Goal: Task Accomplishment & Management: Complete application form

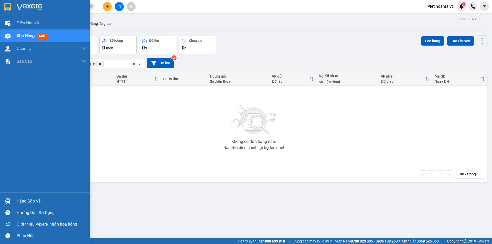
click at [14, 10] on div at bounding box center [45, 8] width 90 height 17
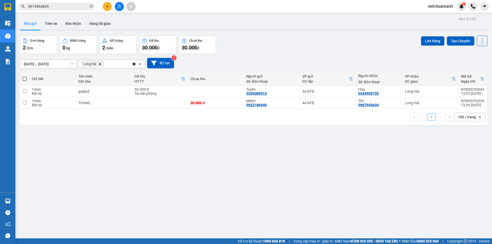
click at [186, 23] on div "Kho gửi Trên xe Kho nhận Hàng đã giao" at bounding box center [254, 24] width 468 height 14
click at [119, 10] on button at bounding box center [119, 6] width 9 height 9
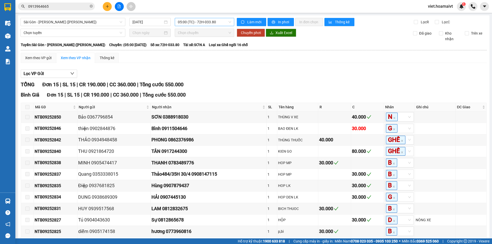
click at [194, 23] on span "05:00 (TC) - 72H-033.80" at bounding box center [204, 22] width 53 height 8
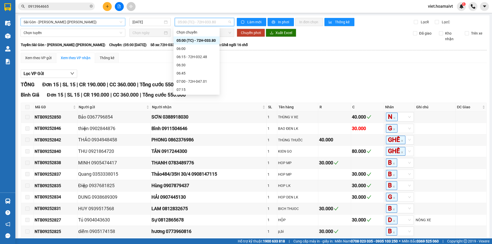
click at [54, 22] on span "Sài Gòn - [PERSON_NAME] ([PERSON_NAME])" at bounding box center [73, 22] width 99 height 8
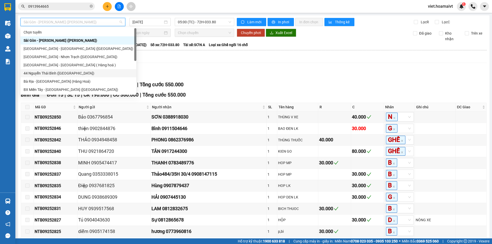
click at [69, 72] on div "44 Nguyễn Thái Bình ([GEOGRAPHIC_DATA])" at bounding box center [79, 73] width 110 height 6
type input "[DATE]"
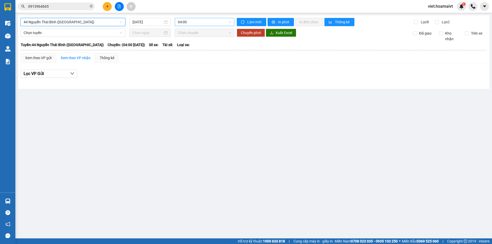
click at [189, 19] on span "04:00" at bounding box center [204, 22] width 53 height 8
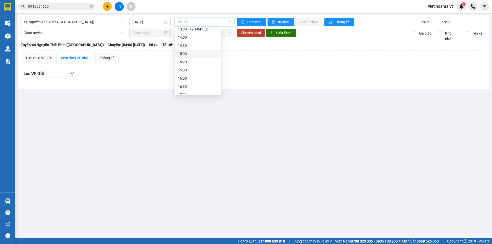
scroll to position [295, 0]
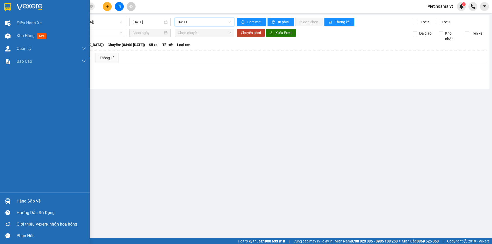
click at [26, 9] on img at bounding box center [30, 7] width 26 height 8
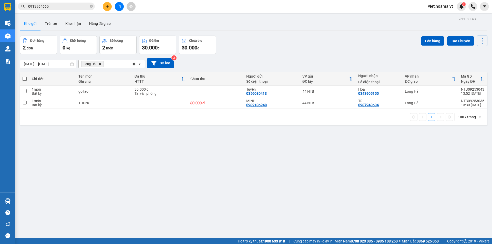
click at [101, 64] on icon "Long Hải, close by backspace" at bounding box center [100, 64] width 2 height 2
click at [101, 64] on div "Chọn văn phòng nhận" at bounding box center [99, 64] width 35 height 5
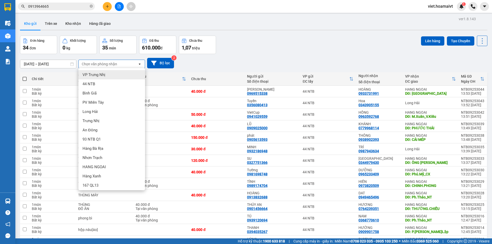
click at [124, 64] on div "Chọn văn phòng nhận" at bounding box center [108, 64] width 59 height 8
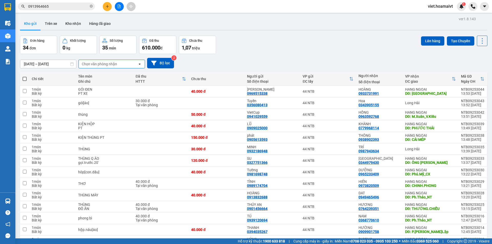
click at [118, 66] on div "Chọn văn phòng nhận" at bounding box center [108, 64] width 59 height 8
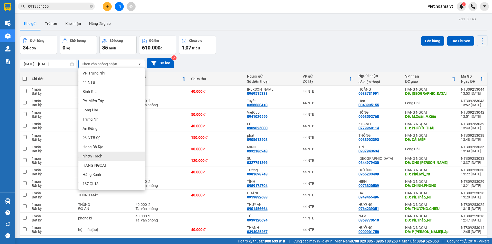
scroll to position [2, 0]
click at [108, 163] on div "HANG NGOAI" at bounding box center [111, 165] width 67 height 9
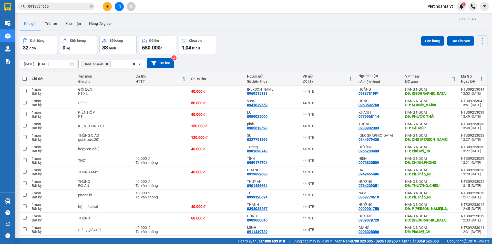
click at [24, 79] on span at bounding box center [25, 79] width 4 height 4
click at [25, 76] on input "checkbox" at bounding box center [25, 76] width 0 height 0
checkbox input "true"
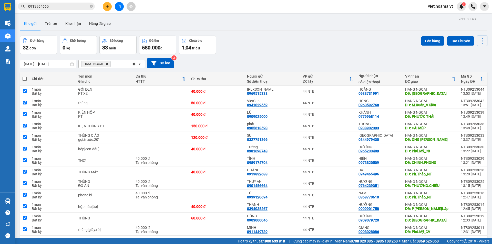
checkbox input "true"
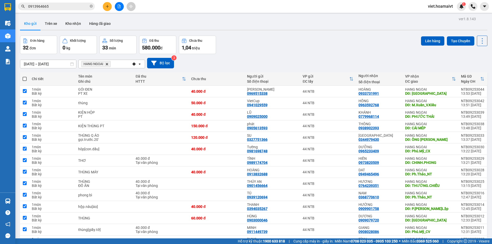
checkbox input "true"
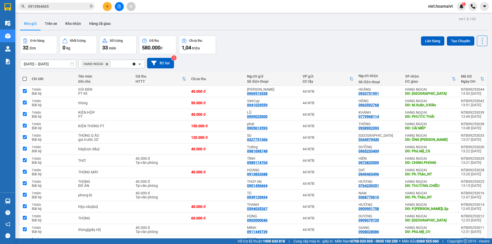
checkbox input "true"
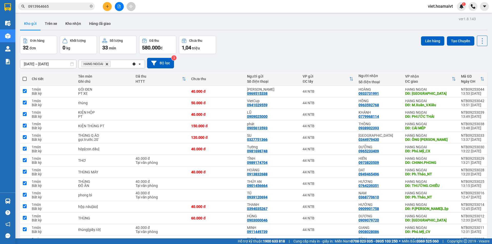
checkbox input "true"
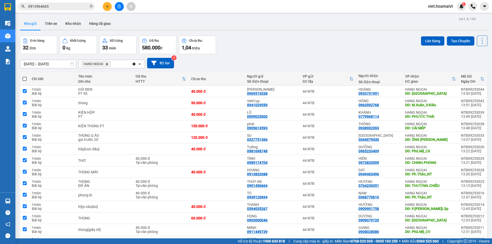
checkbox input "true"
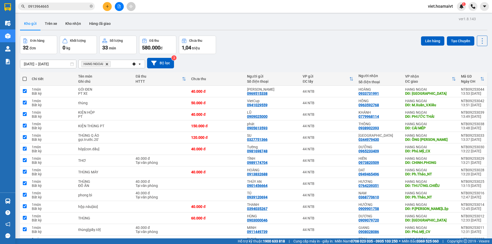
checkbox input "true"
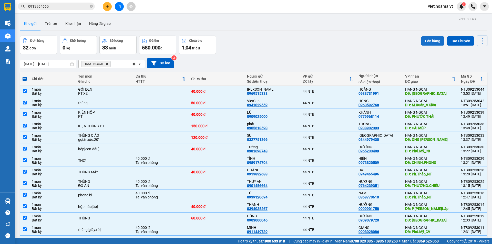
click at [430, 41] on button "Lên hàng" at bounding box center [432, 40] width 23 height 9
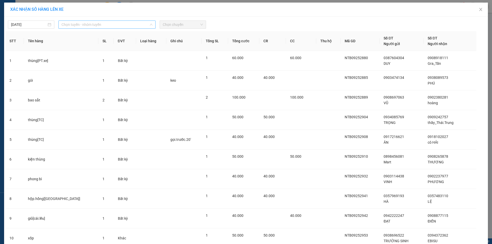
click at [123, 25] on span "Chọn tuyến - nhóm tuyến" at bounding box center [107, 25] width 91 height 8
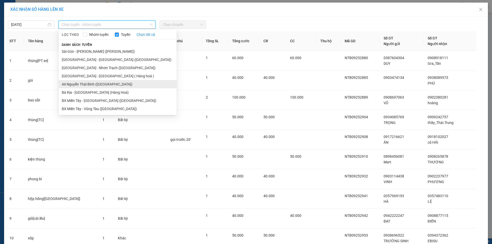
click at [93, 83] on li "44 Nguyễn Thái Bình ([GEOGRAPHIC_DATA])" at bounding box center [118, 84] width 118 height 8
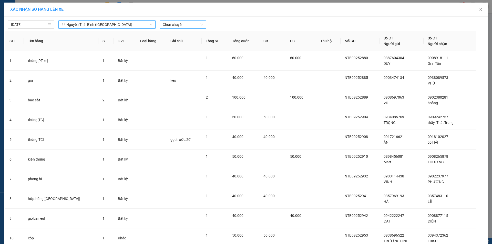
click at [188, 25] on span "Chọn chuyến" at bounding box center [183, 25] width 40 height 8
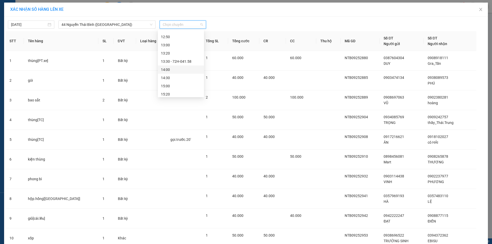
click at [178, 71] on div "14:00" at bounding box center [181, 70] width 40 height 6
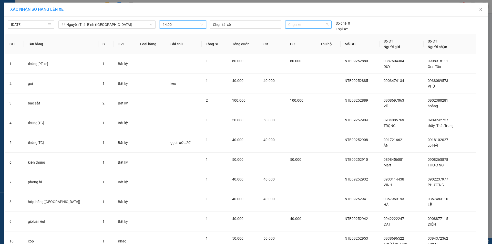
click at [317, 21] on span "Chọn xe" at bounding box center [308, 25] width 40 height 8
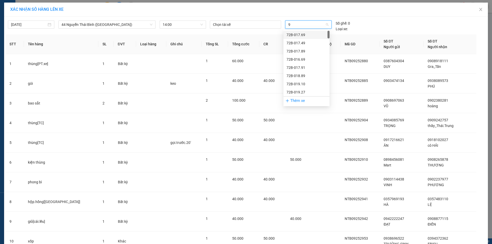
type input "91"
click at [309, 75] on div "72G-000.91" at bounding box center [307, 76] width 40 height 6
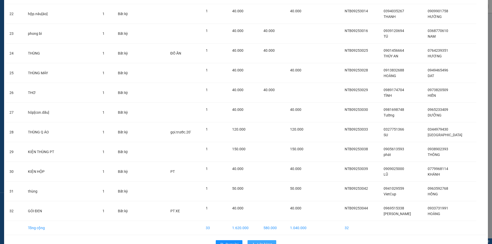
scroll to position [476, 0]
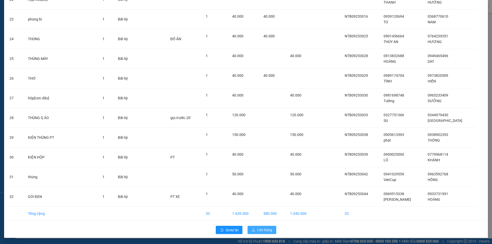
click at [260, 232] on span "Lên hàng" at bounding box center [264, 230] width 15 height 6
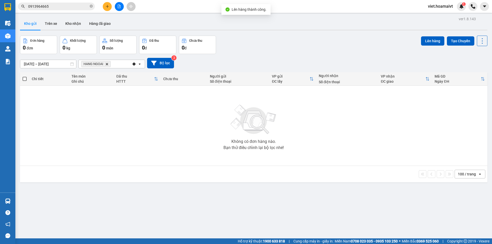
click at [119, 9] on button at bounding box center [119, 6] width 9 height 9
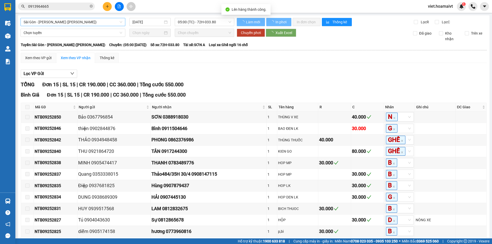
click at [67, 22] on span "Sài Gòn - [PERSON_NAME] ([PERSON_NAME])" at bounding box center [73, 22] width 99 height 8
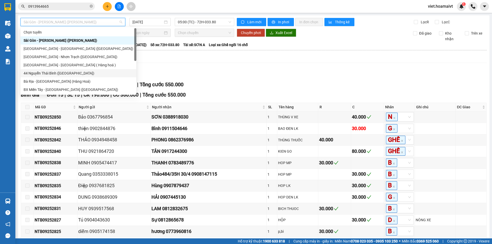
click at [76, 72] on div "44 Nguyễn Thái Bình ([GEOGRAPHIC_DATA])" at bounding box center [79, 73] width 110 height 6
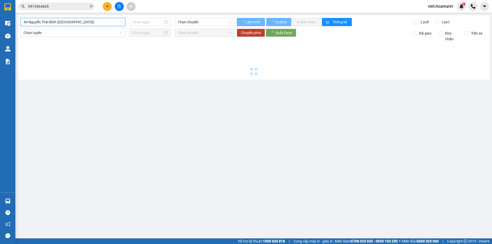
type input "[DATE]"
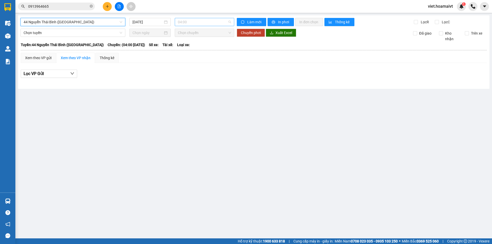
click at [198, 19] on span "04:00" at bounding box center [204, 22] width 53 height 8
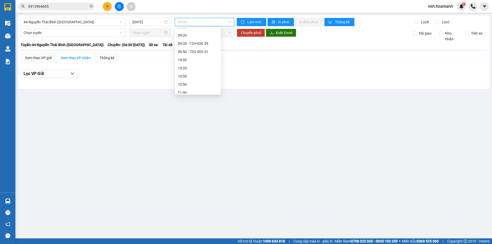
scroll to position [231, 0]
click at [204, 80] on div "14:00 - 72G-000.91" at bounding box center [198, 81] width 40 height 6
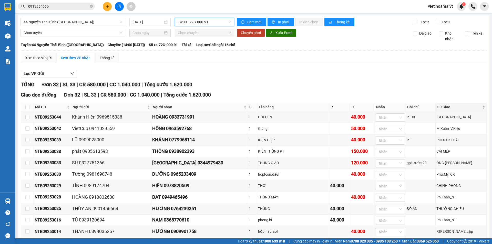
click at [447, 109] on span "ĐC Giao" at bounding box center [459, 107] width 44 height 6
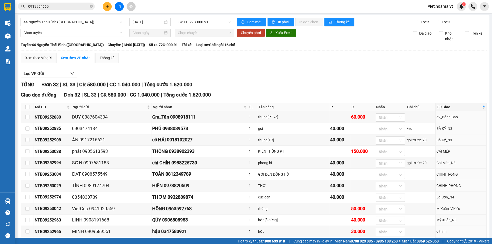
click at [358, 77] on div "Lọc VP Gửi" at bounding box center [254, 74] width 466 height 8
click at [280, 21] on span "In phơi" at bounding box center [284, 22] width 12 height 6
click at [293, 81] on div "TỔNG Đơn 32 | SL 33 | CR 580.000 | CC 1.040.000 | Tổng cước 1.620.000" at bounding box center [254, 85] width 466 height 8
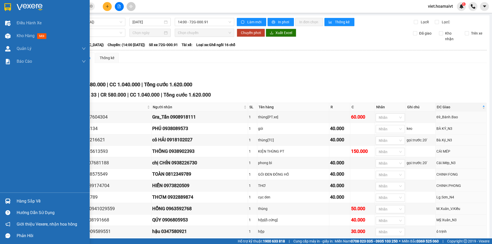
click at [23, 9] on img at bounding box center [30, 7] width 26 height 8
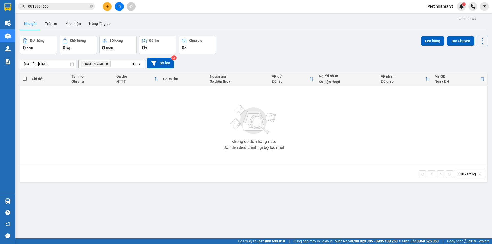
click at [107, 64] on icon "HANG NGOAI, close by backspace" at bounding box center [107, 64] width 2 height 2
click at [107, 64] on div "Chọn văn phòng nhận" at bounding box center [99, 64] width 35 height 5
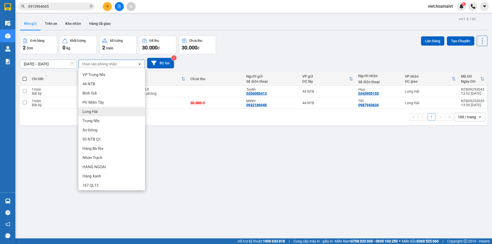
click at [107, 112] on div "Long Hải" at bounding box center [111, 111] width 67 height 9
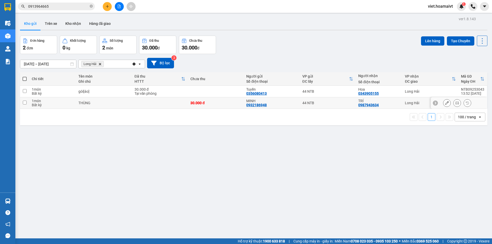
click at [118, 103] on div "THÙNG" at bounding box center [103, 103] width 51 height 4
checkbox input "true"
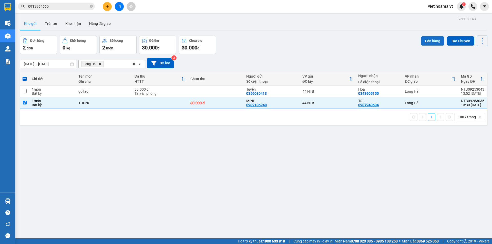
click at [425, 42] on button "Lên hàng" at bounding box center [432, 40] width 23 height 9
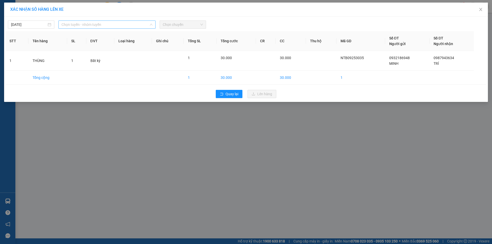
click at [117, 21] on div "Chọn tuyến - nhóm tuyến" at bounding box center [106, 25] width 97 height 8
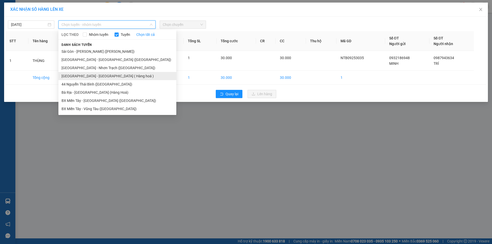
click at [122, 80] on li "[GEOGRAPHIC_DATA] - [GEOGRAPHIC_DATA] ( Hàng hoá )" at bounding box center [117, 76] width 118 height 8
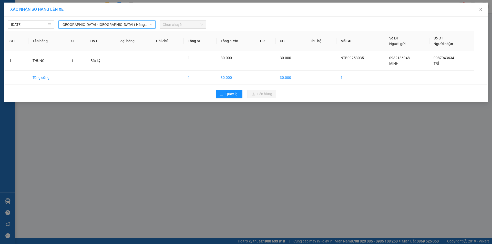
click at [203, 23] on span "Chọn chuyến" at bounding box center [183, 25] width 40 height 8
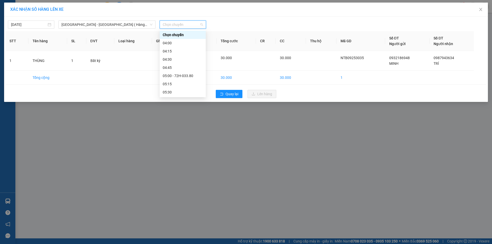
click at [189, 24] on span "Chọn chuyến" at bounding box center [183, 25] width 40 height 8
click at [184, 37] on div "13:15 - 72B-032.89" at bounding box center [183, 39] width 40 height 6
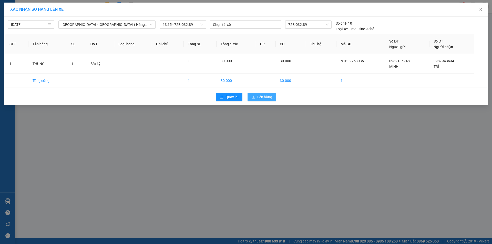
click at [256, 99] on button "Lên hàng" at bounding box center [262, 97] width 29 height 8
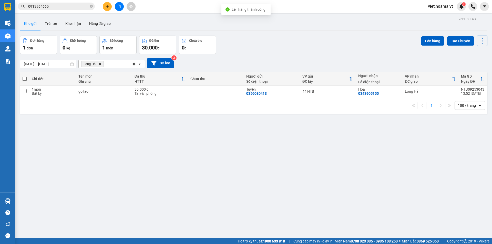
click at [108, 5] on icon "plus" at bounding box center [108, 7] width 4 height 4
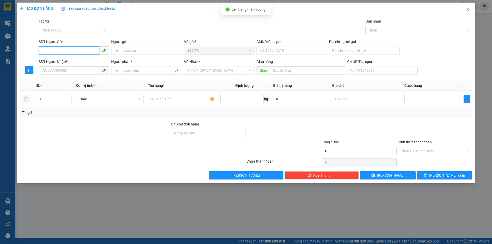
click at [55, 50] on input "SĐT Người Gửi" at bounding box center [69, 50] width 60 height 8
type input "0866566680"
click at [63, 64] on div "0866566680 - VY" at bounding box center [74, 61] width 64 height 6
type input "VY"
type input "31 [PERSON_NAME] AN QUẬN 2"
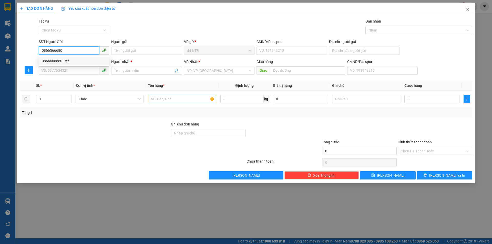
type input "0908688655"
type input "HỒNG"
type input "[PERSON_NAME]"
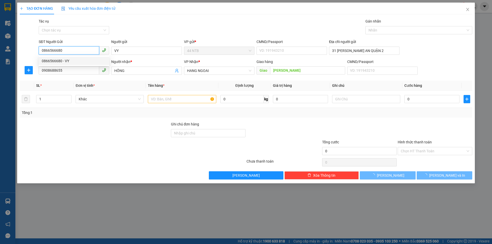
type input "0866566680"
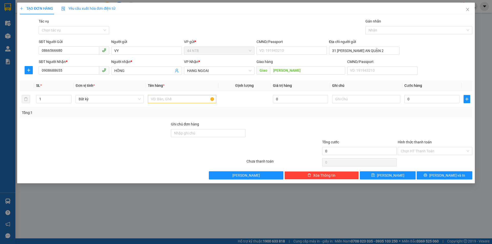
click at [171, 23] on div "Gói vận chuyển * Tiêu chuẩn Tác vụ Chọn tác vụ Gán nhãn Nhãn" at bounding box center [256, 27] width 436 height 18
drag, startPoint x: 74, startPoint y: 72, endPoint x: 0, endPoint y: 71, distance: 73.6
click at [0, 71] on div "TẠO ĐƠN HÀNG Yêu cầu xuất hóa đơn điện tử Transit Pickup Surcharge Ids Transit …" at bounding box center [246, 122] width 492 height 244
type input "0912911889"
click at [80, 81] on div "0912911889 - QUÝ" at bounding box center [74, 81] width 64 height 6
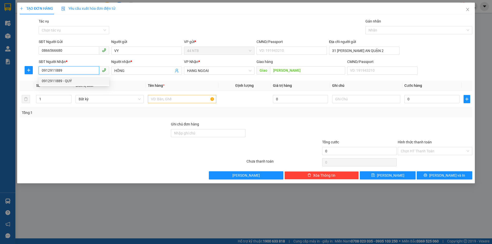
type input "QUÝ"
type input "0912911889"
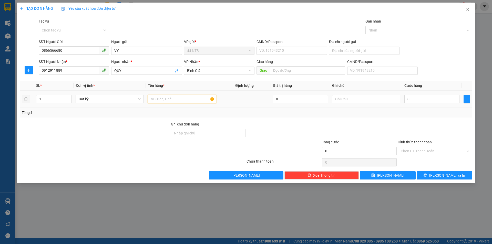
click at [191, 99] on input "text" at bounding box center [182, 99] width 68 height 8
type input "HỘP NILON"
click at [348, 102] on input "text" at bounding box center [366, 99] width 68 height 8
type input "TB ĐIỆN"
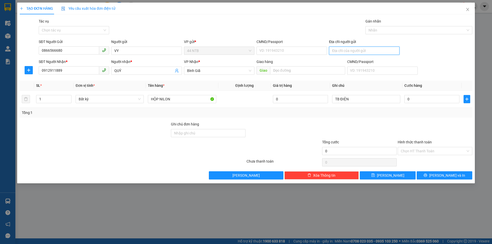
click at [359, 50] on input "Địa chỉ người gửi" at bounding box center [364, 51] width 70 height 8
type input "31 [PERSON_NAME]"
click at [419, 104] on div "0" at bounding box center [431, 99] width 55 height 10
click at [418, 98] on input "0" at bounding box center [431, 99] width 55 height 8
type input "3"
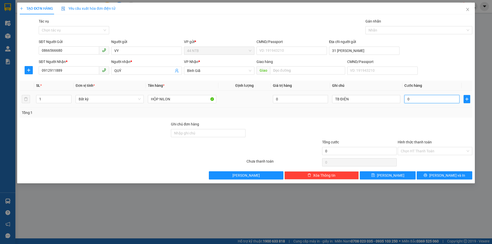
type input "3"
type input "30"
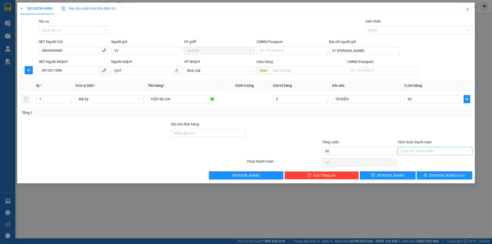
type input "30.000"
click at [432, 152] on input "Hình thức thanh toán" at bounding box center [433, 151] width 65 height 8
click at [434, 159] on div "Tại văn phòng" at bounding box center [435, 162] width 68 height 6
type input "0"
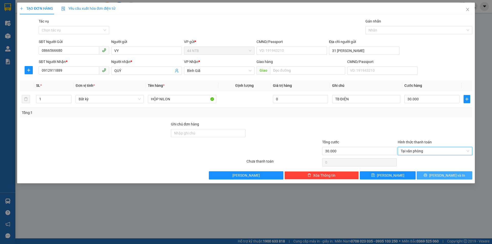
click at [427, 175] on icon "printer" at bounding box center [426, 176] width 4 height 4
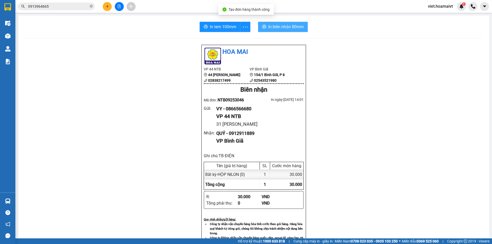
click at [268, 24] on span "In biên nhận 80mm" at bounding box center [285, 27] width 35 height 6
click at [382, 162] on div "Hoa Mai VP 44 NTB 44 [PERSON_NAME] 02838217499 VP Bình Giã 154/1 [GEOGRAPHIC_…" at bounding box center [253, 221] width 459 height 353
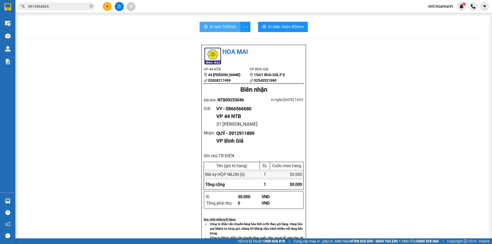
click at [220, 30] on span "In tem 100mm" at bounding box center [223, 27] width 26 height 6
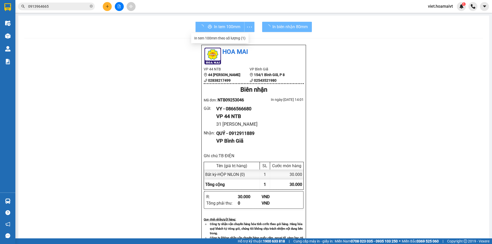
click at [404, 164] on div "Hoa Mai VP 44 NTB 44 [PERSON_NAME] 02838217499 VP Bình Giã 154/1 [GEOGRAPHIC_…" at bounding box center [253, 221] width 459 height 353
click at [403, 164] on div "Hoa Mai VP 44 NTB 44 [PERSON_NAME] 02838217499 VP Bình Giã 154/1 [GEOGRAPHIC_…" at bounding box center [253, 221] width 459 height 353
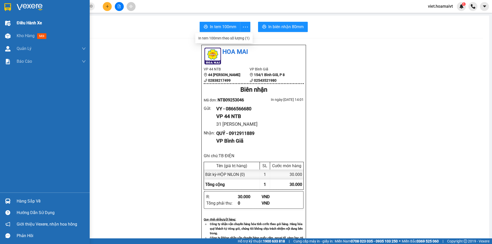
drag, startPoint x: 26, startPoint y: 19, endPoint x: 29, endPoint y: 19, distance: 3.6
click at [26, 19] on div "Điều hành xe" at bounding box center [51, 23] width 69 height 13
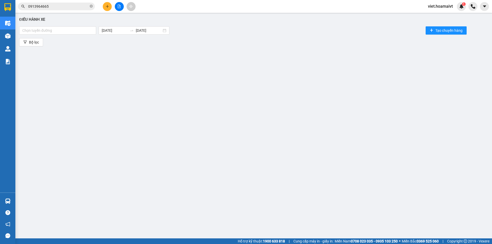
click at [69, 25] on div "Điều hành xe Chọn tuyến đường [DATE] [DATE] Tạo chuyến hàng Bộ lọc" at bounding box center [254, 121] width 472 height 212
click at [69, 29] on div at bounding box center [58, 30] width 74 height 6
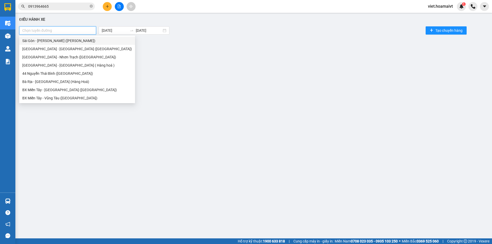
click at [69, 44] on div "Sài Gòn - [PERSON_NAME] ([PERSON_NAME])" at bounding box center [77, 41] width 116 height 8
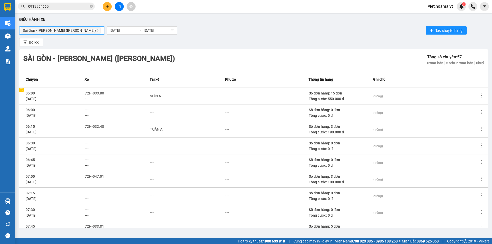
click at [261, 34] on div "Sài Gòn - Vũng Tàu (Hàng Hoá) [GEOGRAPHIC_DATA] - [GEOGRAPHIC_DATA] (Hàng Ho…" at bounding box center [253, 30] width 469 height 10
drag, startPoint x: 280, startPoint y: 120, endPoint x: 327, endPoint y: 197, distance: 90.1
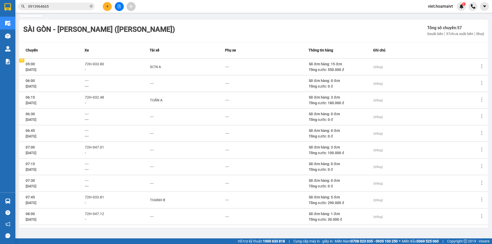
scroll to position [47, 0]
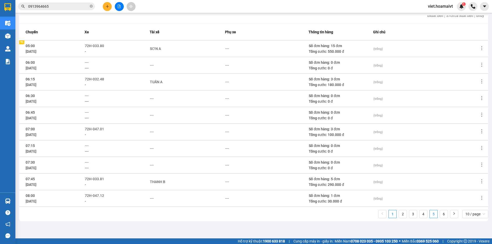
click at [430, 213] on link "5" at bounding box center [434, 214] width 8 height 8
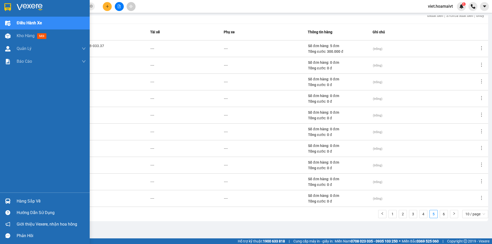
click at [24, 12] on div at bounding box center [45, 8] width 90 height 17
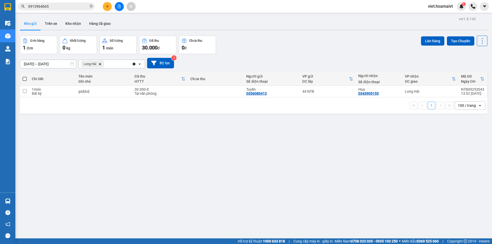
click at [321, 59] on div "[DATE] – [DATE] Press the down arrow key to interact with the calendar and sele…" at bounding box center [254, 63] width 468 height 11
click at [101, 64] on icon "Long Hải, close by backspace" at bounding box center [100, 64] width 2 height 2
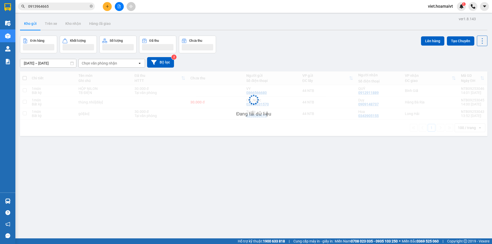
click at [292, 52] on div "Đơn hàng Khối lượng Số lượng Đã thu Chưa thu Lên hàng Tạo Chuyến" at bounding box center [254, 45] width 468 height 18
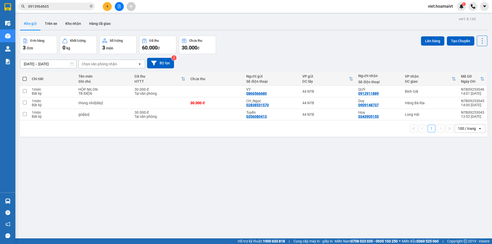
click at [292, 52] on div "Đơn hàng 3 đơn Khối lượng 0 kg Số lượng 3 món Đã thu 60.000 đ Chưa thu 30.000 đ…" at bounding box center [254, 45] width 468 height 18
click at [219, 210] on div "ver 1.8.143 Kho gửi Trên xe Kho nhận Hàng đã giao Đơn hàng 3 đơn Khối lượng 0 k…" at bounding box center [254, 137] width 472 height 244
click at [89, 4] on span "0913964665" at bounding box center [56, 7] width 77 height 8
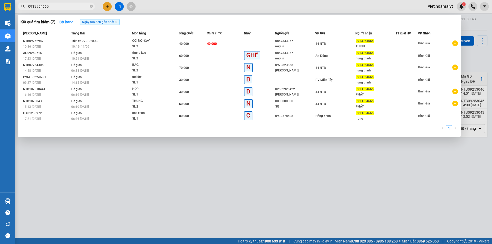
click at [90, 5] on span at bounding box center [91, 6] width 3 height 5
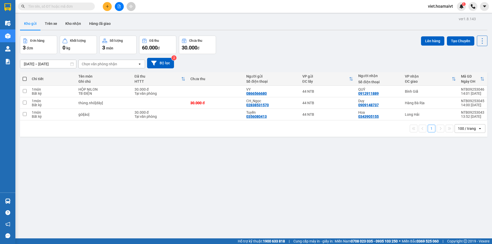
click at [62, 7] on input "text" at bounding box center [58, 7] width 60 height 6
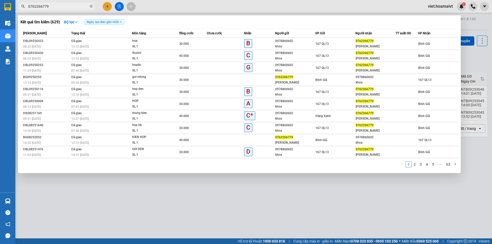
type input "0762266779"
click at [166, 215] on div at bounding box center [246, 122] width 492 height 244
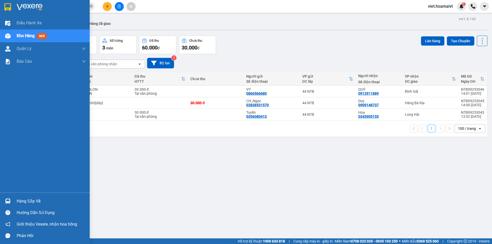
click at [41, 8] on img at bounding box center [30, 7] width 26 height 8
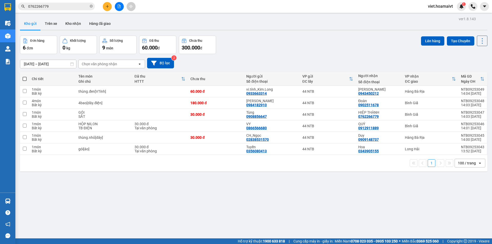
click at [330, 53] on div "Đơn hàng 6 đơn Khối lượng 0 kg Số lượng 9 món Đã thu 60.000 đ Chưa thu 300.000 …" at bounding box center [254, 45] width 468 height 18
click at [326, 54] on div "[DATE] – [DATE] Press the down arrow key to interact with the calendar and sele…" at bounding box center [254, 63] width 468 height 18
click at [278, 56] on div "[DATE] – [DATE] Press the down arrow key to interact with the calendar and sele…" at bounding box center [254, 63] width 468 height 18
click at [278, 57] on div "[DATE] – [DATE] Press the down arrow key to interact with the calendar and sele…" at bounding box center [254, 63] width 468 height 18
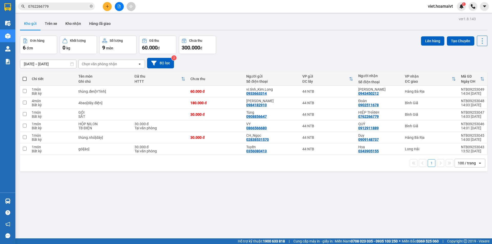
click at [278, 57] on div "[DATE] – [DATE] Press the down arrow key to interact with the calendar and sele…" at bounding box center [254, 63] width 468 height 18
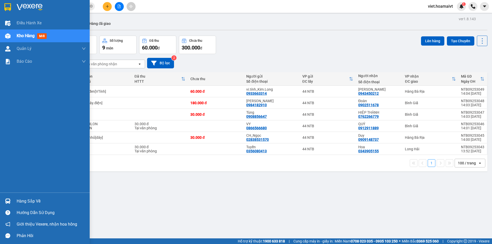
click at [29, 8] on img at bounding box center [30, 7] width 26 height 8
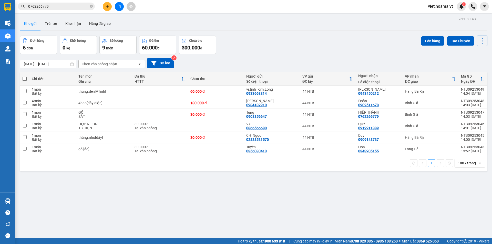
click at [318, 39] on div "Đơn hàng 6 đơn Khối lượng 0 kg Số lượng 9 món Đã thu 60.000 đ Chưa thu 300.000 …" at bounding box center [254, 45] width 468 height 18
click at [318, 40] on div "Đơn hàng 6 đơn Khối lượng 0 kg Số lượng 9 món Đã thu 60.000 đ Chưa thu 300.000 …" at bounding box center [254, 45] width 468 height 18
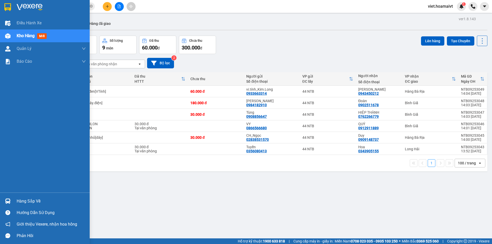
click at [24, 12] on div at bounding box center [45, 8] width 90 height 17
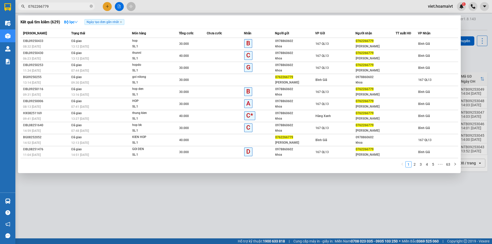
click at [93, 6] on span "0762266779" at bounding box center [56, 7] width 77 height 8
click at [184, 212] on div at bounding box center [246, 122] width 492 height 244
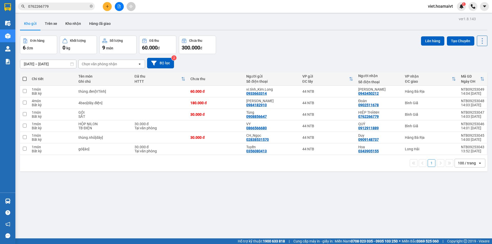
click at [264, 25] on div "Kho gửi Trên xe Kho nhận Hàng đã giao" at bounding box center [254, 24] width 468 height 14
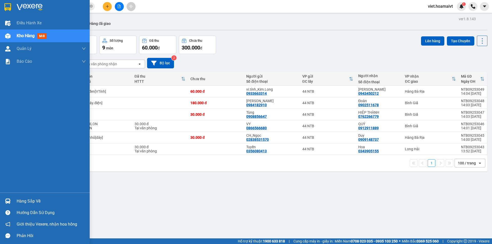
click at [17, 12] on div at bounding box center [45, 8] width 90 height 17
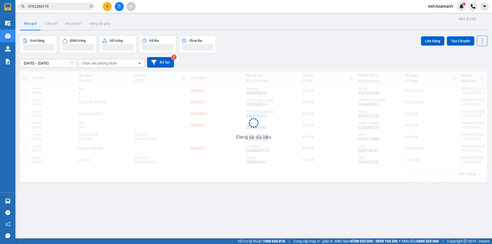
click at [311, 41] on div "Đơn hàng Khối lượng Số lượng Đã thu Chưa thu Lên hàng Tạo Chuyến" at bounding box center [254, 45] width 468 height 18
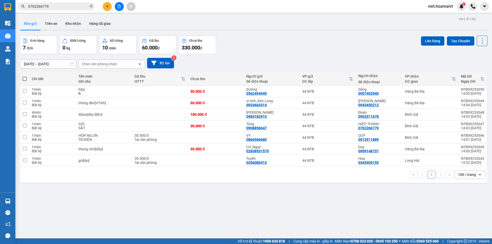
click at [311, 41] on div "Đơn hàng 7 đơn Khối lượng 0 kg Số lượng 10 món Đã thu 60.000 đ Chưa thu 330.000…" at bounding box center [254, 45] width 468 height 18
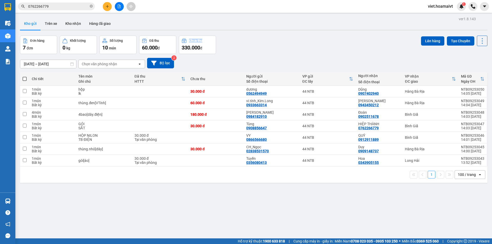
click at [311, 41] on div "Đơn hàng 7 đơn Khối lượng 0 kg Số lượng 10 món Đã thu 60.000 đ Chưa thu 330.000…" at bounding box center [254, 45] width 468 height 18
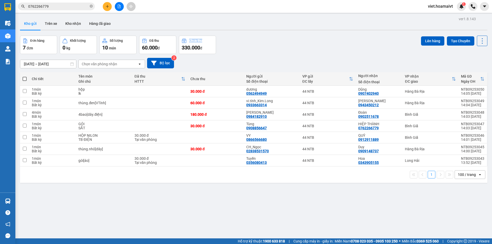
click at [311, 41] on div "Đơn hàng 7 đơn Khối lượng 0 kg Số lượng 10 món Đã thu 60.000 đ Chưa thu 330.000…" at bounding box center [254, 45] width 468 height 18
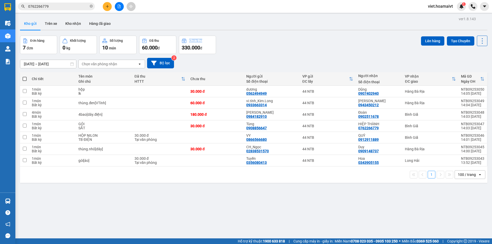
click at [311, 41] on div "Đơn hàng 7 đơn Khối lượng 0 kg Số lượng 10 món Đã thu 60.000 đ Chưa thu 330.000…" at bounding box center [254, 45] width 468 height 18
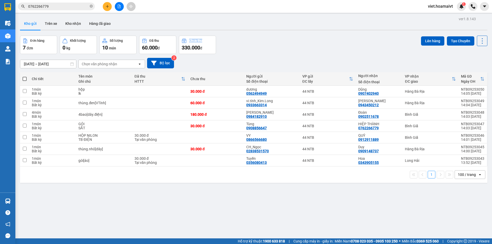
click at [311, 41] on div "Đơn hàng 7 đơn Khối lượng 0 kg Số lượng 10 món Đã thu 60.000 đ Chưa thu 330.000…" at bounding box center [254, 45] width 468 height 18
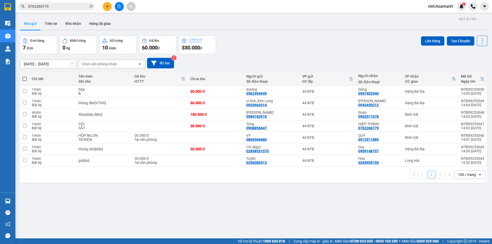
click at [311, 41] on div "Đơn hàng 7 đơn Khối lượng 0 kg Số lượng 10 món Đã thu 60.000 đ Chưa thu 330.000…" at bounding box center [254, 45] width 468 height 18
click at [310, 41] on div "Đơn hàng 7 đơn Khối lượng 0 kg Số lượng 10 món Đã thu 60.000 đ Chưa thu 330.000…" at bounding box center [254, 45] width 468 height 18
click at [308, 42] on div "Đơn hàng 7 đơn Khối lượng 0 kg Số lượng 10 món Đã thu 60.000 đ Chưa thu 330.000…" at bounding box center [254, 45] width 468 height 18
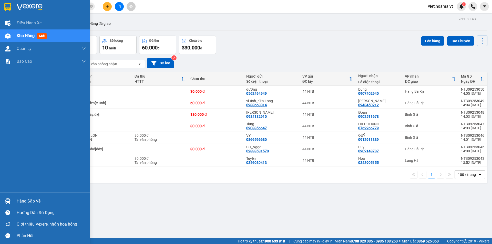
click at [18, 6] on img at bounding box center [30, 7] width 26 height 8
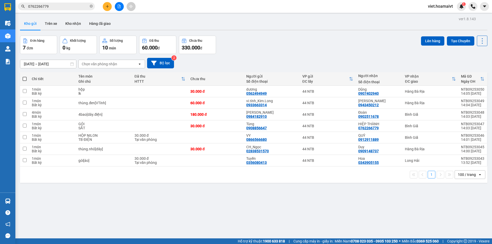
click at [319, 38] on div "Đơn hàng 7 đơn Khối lượng 0 kg Số lượng 10 món Đã thu 60.000 đ Chưa thu 330.000…" at bounding box center [254, 45] width 468 height 18
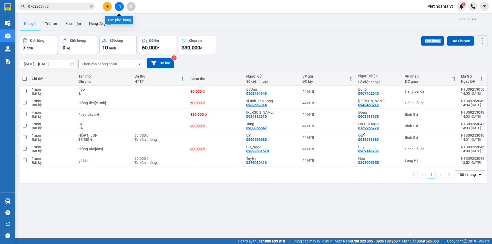
click at [117, 6] on button at bounding box center [119, 6] width 9 height 9
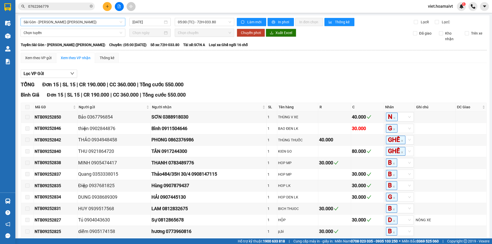
click at [121, 21] on span "Sài Gòn - [PERSON_NAME] ([PERSON_NAME])" at bounding box center [73, 22] width 99 height 8
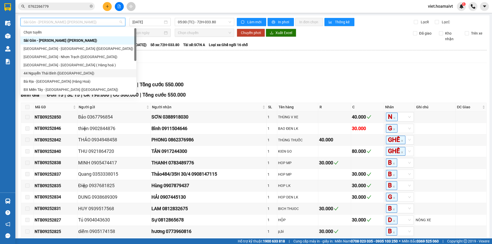
click at [110, 74] on div "44 Nguyễn Thái Bình ([GEOGRAPHIC_DATA])" at bounding box center [79, 73] width 110 height 6
type input "[DATE]"
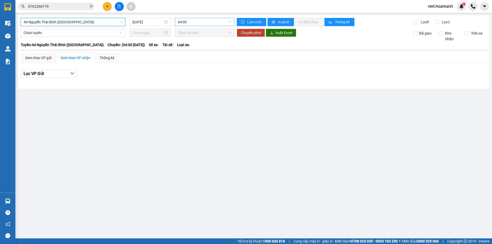
click at [209, 22] on span "04:00" at bounding box center [204, 22] width 53 height 8
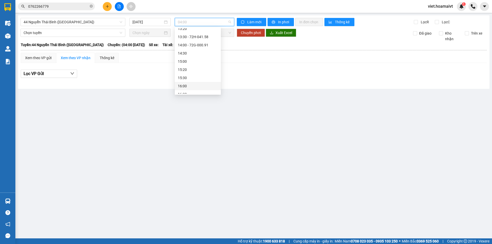
scroll to position [244, 0]
click at [204, 68] on div "14:00 - 72G-000.91" at bounding box center [198, 67] width 40 height 6
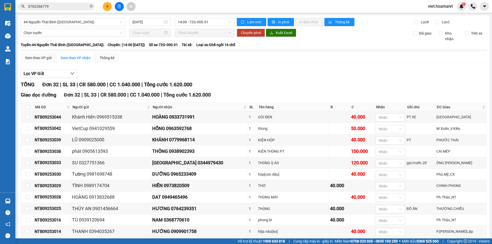
click at [445, 104] on div "ĐC Giao" at bounding box center [461, 107] width 48 height 6
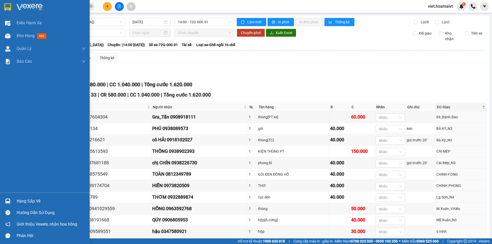
click at [30, 3] on img at bounding box center [30, 7] width 26 height 8
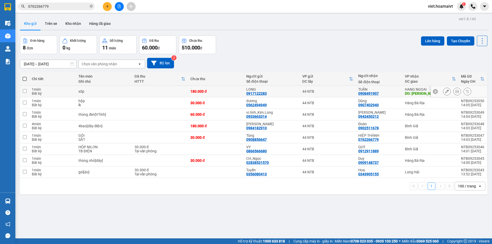
click at [455, 92] on icon at bounding box center [457, 92] width 4 height 4
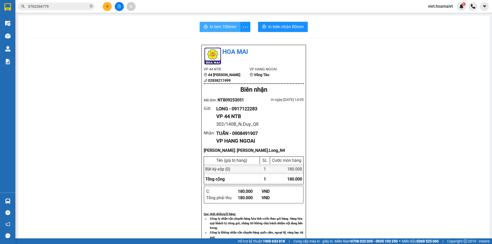
click at [234, 28] on span "In tem 100mm" at bounding box center [223, 27] width 26 height 6
click at [435, 148] on div "Hoa Mai VP 44 NTB 44 [PERSON_NAME] 02838217499 VP HANG NGOAI Vũng Tàu Biên nhậ…" at bounding box center [253, 218] width 459 height 346
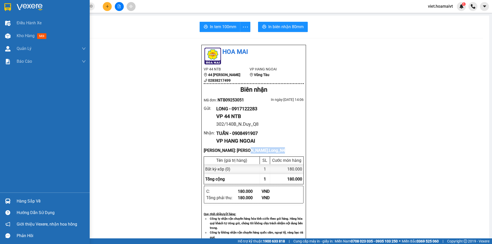
click at [27, 7] on img at bounding box center [30, 7] width 26 height 8
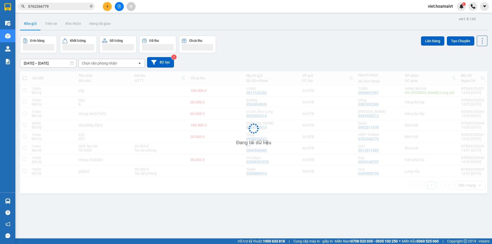
click at [328, 47] on div "Đơn hàng Khối lượng Số lượng Đã thu Chưa thu Lên hàng Tạo Chuyến" at bounding box center [254, 45] width 468 height 18
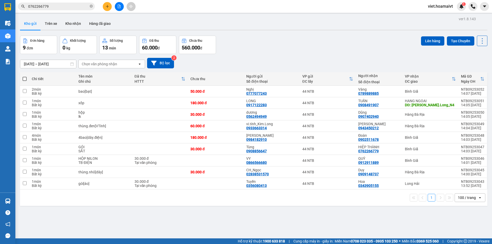
click at [328, 47] on div "Đơn hàng 9 đơn Khối lượng 0 kg Số lượng 13 món Đã thu 60.000 đ Chưa thu 560.000…" at bounding box center [254, 45] width 468 height 18
click at [331, 104] on div "44 NTB" at bounding box center [327, 103] width 51 height 4
checkbox input "true"
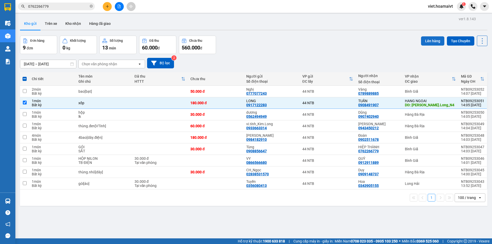
click at [427, 39] on button "Lên hàng" at bounding box center [432, 40] width 23 height 9
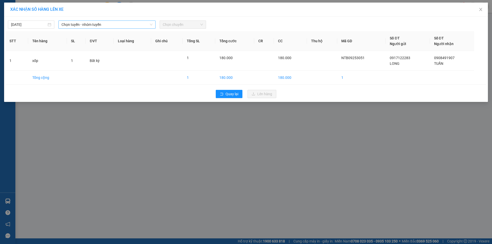
click at [87, 25] on span "Chọn tuyến - nhóm tuyến" at bounding box center [107, 25] width 91 height 8
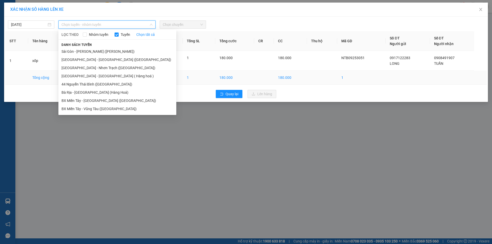
click at [101, 83] on li "44 Nguyễn Thái Bình ([GEOGRAPHIC_DATA])" at bounding box center [117, 84] width 118 height 8
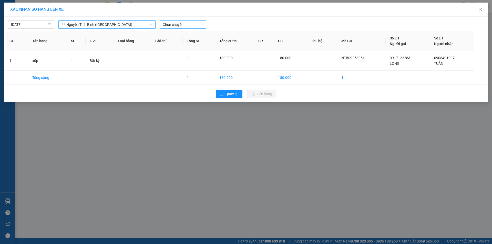
click at [183, 26] on span "Chọn chuyến" at bounding box center [183, 25] width 40 height 8
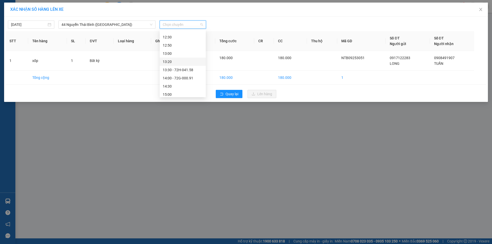
scroll to position [270, 0]
click at [189, 44] on div "14:00 - 72G-000.91" at bounding box center [183, 44] width 40 height 6
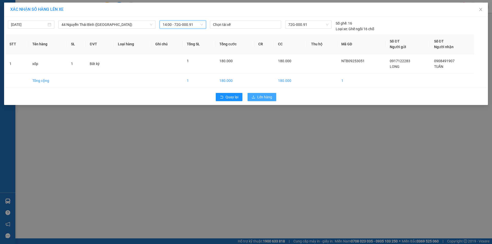
click at [269, 93] on button "Lên hàng" at bounding box center [262, 97] width 29 height 8
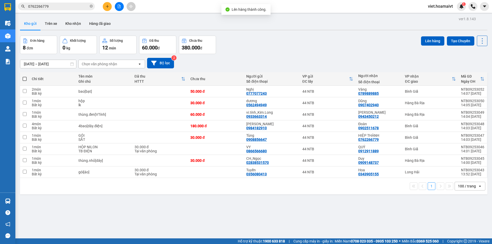
click at [266, 65] on div "[DATE] – [DATE] Press the down arrow key to interact with the calendar and sele…" at bounding box center [254, 63] width 468 height 11
click at [265, 65] on div "[DATE] – [DATE] Press the down arrow key to interact with the calendar and sele…" at bounding box center [254, 63] width 468 height 11
click at [120, 4] on button at bounding box center [119, 6] width 9 height 9
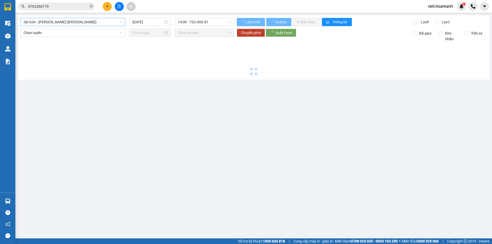
click at [84, 21] on span "Sài Gòn - [PERSON_NAME] ([PERSON_NAME])" at bounding box center [73, 22] width 99 height 8
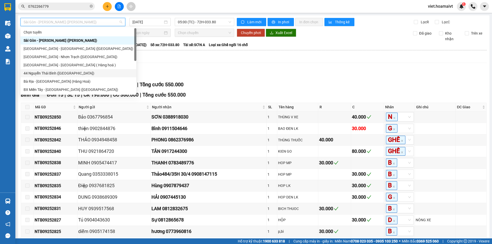
click at [86, 70] on div "44 Nguyễn Thái Bình ([GEOGRAPHIC_DATA])" at bounding box center [79, 73] width 116 height 8
type input "[DATE]"
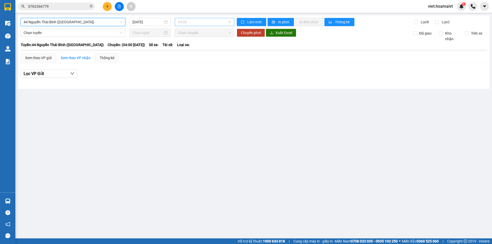
click at [204, 19] on span "04:00" at bounding box center [204, 22] width 53 height 8
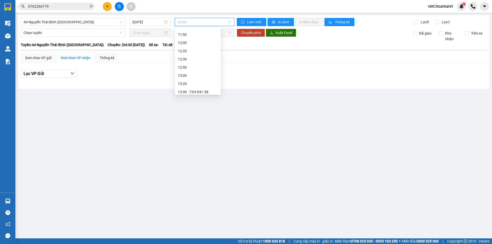
scroll to position [256, 0]
click at [205, 53] on div "14:00 - 72G-000.91" at bounding box center [198, 55] width 40 height 6
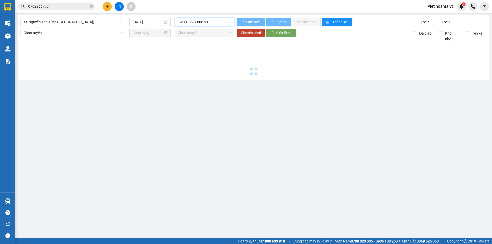
click at [334, 81] on main "44 Nguyễn Thái Bình (Hàng Ngoài) [DATE] 14:00 14:00 - 72G-000.91 Làm mới I…" at bounding box center [246, 119] width 492 height 239
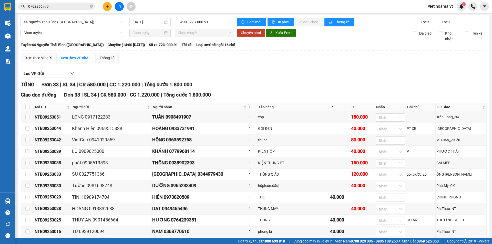
click at [334, 81] on div "TỔNG Đơn 33 | SL 34 | CR 580.000 | CC 1.220.000 | Tổng cước 1.800.000" at bounding box center [254, 85] width 466 height 8
drag, startPoint x: 310, startPoint y: 70, endPoint x: 307, endPoint y: 73, distance: 4.2
click at [309, 70] on div "Lọc VP Gửi" at bounding box center [254, 74] width 466 height 8
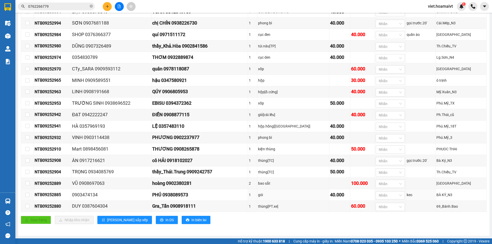
scroll to position [288, 0]
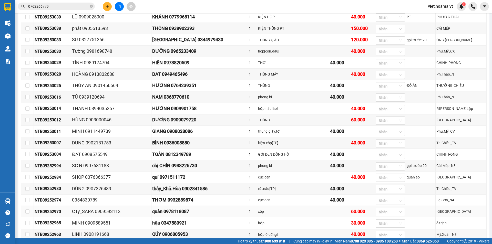
scroll to position [0, 0]
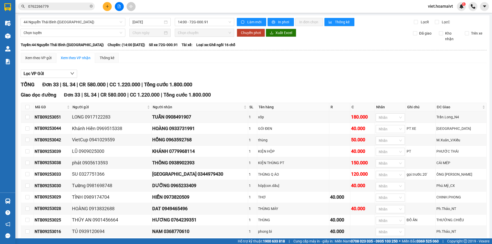
click at [280, 85] on div "TỔNG Đơn 33 | SL 34 | CR 580.000 | CC 1.220.000 | Tổng cước 1.800.000" at bounding box center [254, 85] width 466 height 8
click at [443, 105] on span "ĐC Giao" at bounding box center [459, 107] width 44 height 6
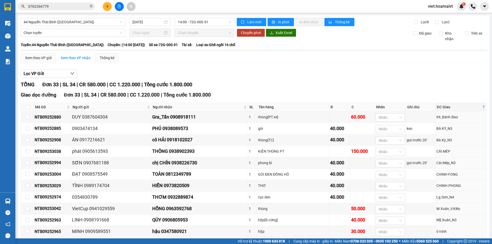
click at [389, 74] on div "Lọc VP Gửi" at bounding box center [254, 74] width 466 height 8
click at [388, 75] on div "Lọc VP Gửi" at bounding box center [254, 74] width 466 height 8
click at [388, 76] on div "Lọc VP Gửi" at bounding box center [254, 74] width 466 height 8
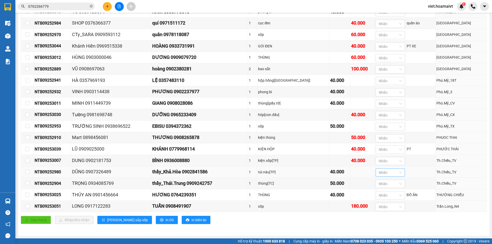
scroll to position [288, 0]
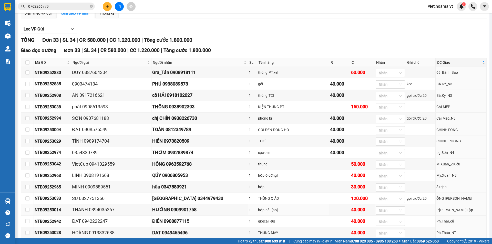
scroll to position [0, 0]
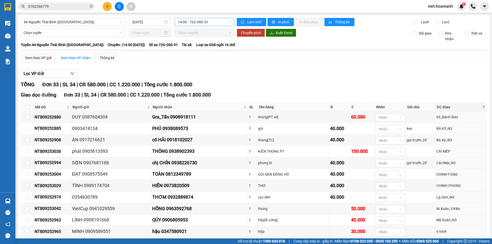
click at [203, 20] on span "14:00 - 72G-000.91" at bounding box center [204, 22] width 53 height 8
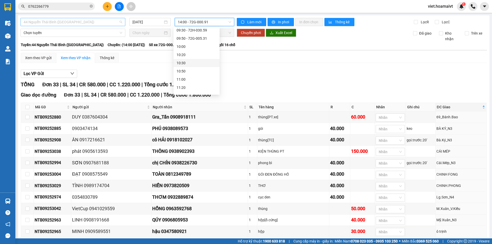
click at [72, 20] on span "44 Nguyễn Thái Bình ([GEOGRAPHIC_DATA])" at bounding box center [73, 22] width 99 height 8
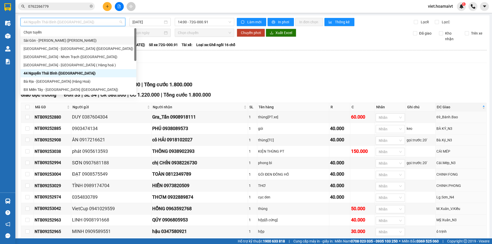
click at [78, 40] on div "Sài Gòn - [PERSON_NAME] ([PERSON_NAME])" at bounding box center [79, 41] width 110 height 6
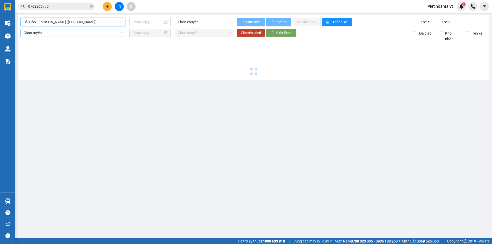
type input "[DATE]"
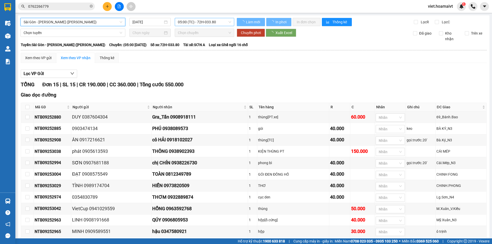
click at [197, 25] on span "05:00 (TC) - 72H-033.80" at bounding box center [204, 22] width 53 height 8
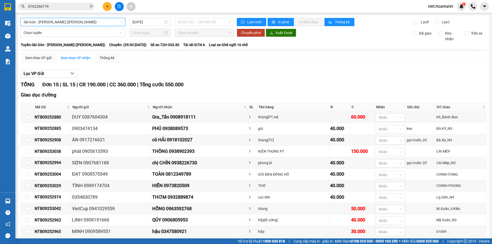
scroll to position [8, 0]
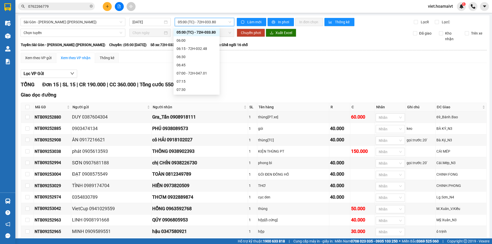
click at [199, 24] on span "05:00 (TC) - 72H-033.80" at bounding box center [204, 22] width 53 height 8
click at [203, 52] on div "09:00 - 72B-028.07" at bounding box center [197, 53] width 40 height 6
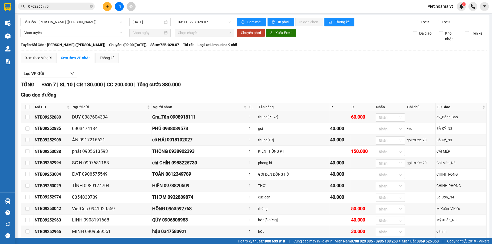
click at [208, 23] on span "09:00 - 72B-028.07" at bounding box center [204, 22] width 53 height 8
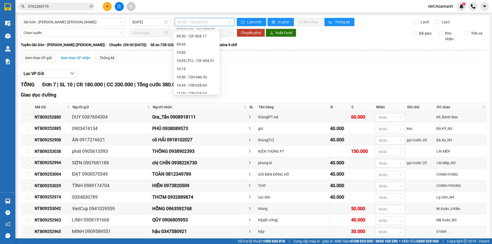
scroll to position [162, 0]
click at [211, 62] on div "10:05 (TC) - 72F-004.31" at bounding box center [197, 59] width 46 height 8
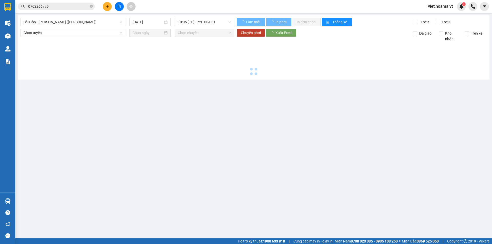
click at [305, 83] on main "[GEOGRAPHIC_DATA] - [GEOGRAPHIC_DATA] (Hàng Hoá) [DATE] 10:05 (TC) - 72F-004.…" at bounding box center [246, 119] width 492 height 239
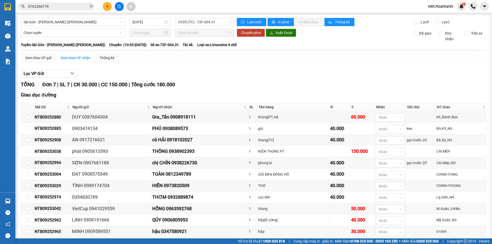
click at [295, 85] on div "TỔNG Đơn 7 | SL 7 | CR 30.000 | CC 150.000 | Tổng cước 180.000" at bounding box center [254, 85] width 466 height 8
click at [207, 23] on span "10:05 (TC) - 72F-004.31" at bounding box center [204, 22] width 53 height 8
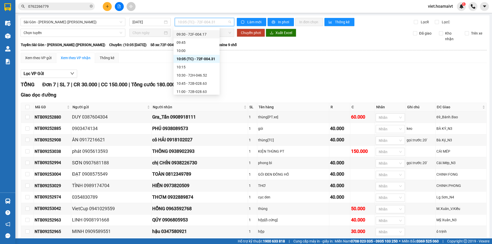
click at [295, 53] on div "Xem theo VP gửi Xem theo VP nhận Thống kê" at bounding box center [254, 58] width 466 height 10
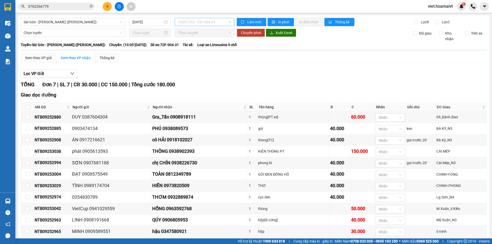
click at [192, 20] on span "10:05 (TC) - 72F-004.31" at bounding box center [204, 22] width 53 height 8
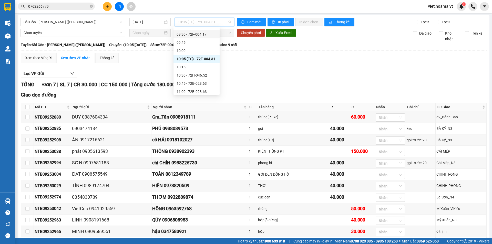
click at [199, 33] on div "09:30 - 72F-004.17" at bounding box center [197, 35] width 40 height 6
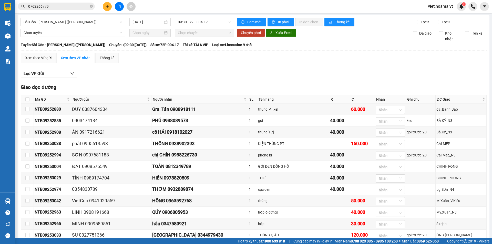
click at [210, 23] on span "09:30 - 72F-004.17" at bounding box center [204, 22] width 53 height 8
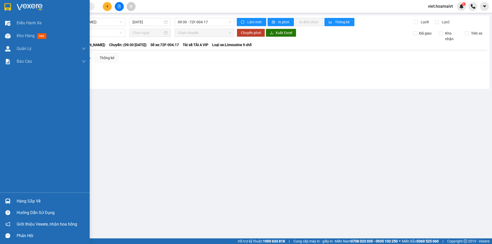
click at [44, 5] on div at bounding box center [51, 7] width 69 height 8
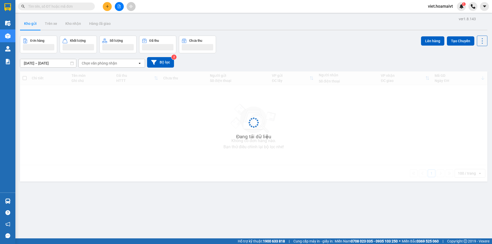
click at [324, 66] on div "[DATE] – [DATE] Press the down arrow key to interact with the calendar and sele…" at bounding box center [254, 62] width 468 height 11
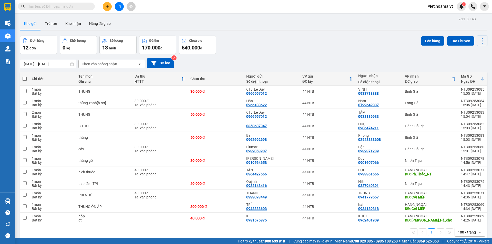
click at [112, 65] on div "Chọn văn phòng nhận" at bounding box center [99, 64] width 35 height 5
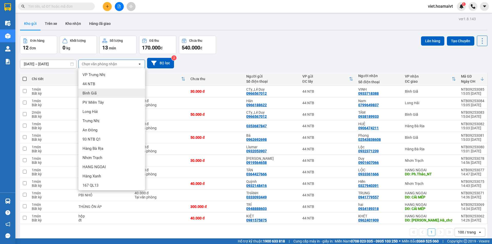
click at [106, 94] on div "Bình Giã" at bounding box center [111, 93] width 67 height 9
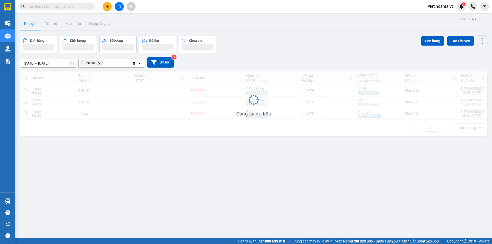
click at [263, 53] on div "[DATE] – [DATE] Press the down arrow key to interact with the calendar and sele…" at bounding box center [254, 62] width 468 height 18
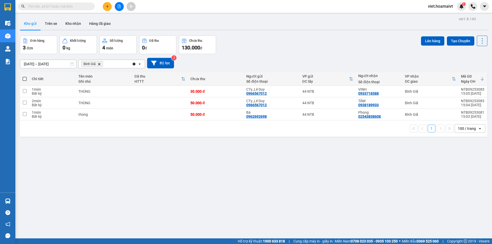
click at [263, 53] on div "Đơn hàng 3 đơn Khối lượng 0 kg Số lượng 4 món Đã thu 0 đ Chưa thu 130.000 đ Lên…" at bounding box center [254, 45] width 468 height 18
click at [99, 65] on icon "Delete" at bounding box center [99, 64] width 3 height 3
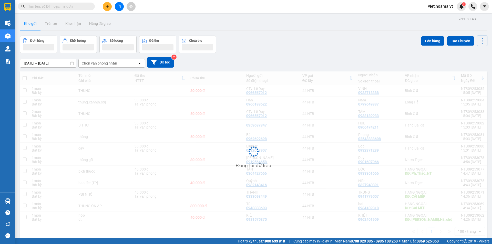
click at [277, 53] on div "[DATE] – [DATE] Press the down arrow key to interact with the calendar and sele…" at bounding box center [254, 62] width 468 height 18
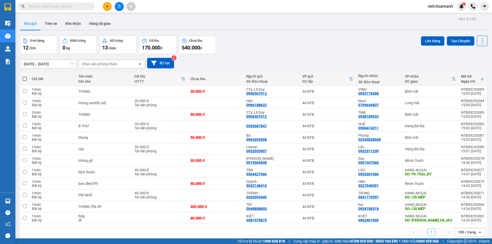
click at [102, 66] on div "Chọn văn phòng nhận" at bounding box center [99, 64] width 35 height 5
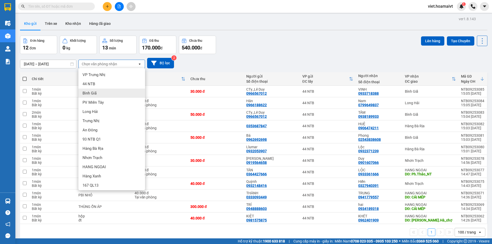
click at [105, 90] on div "Bình Giã" at bounding box center [111, 93] width 67 height 9
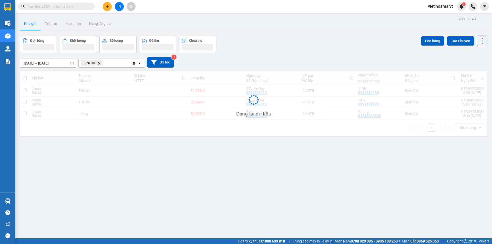
click at [264, 67] on div "10/09/2025 – 11/09/2025 Press the down arrow key to interact with the calendar …" at bounding box center [254, 62] width 468 height 11
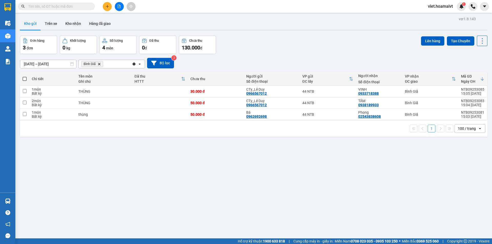
click at [100, 65] on icon "Bình Giã, close by backspace" at bounding box center [99, 64] width 2 height 2
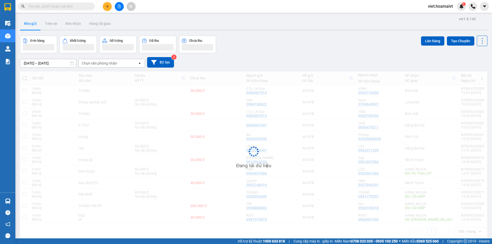
click at [350, 65] on div "[DATE] – [DATE] Press the down arrow key to interact with the calendar and sele…" at bounding box center [254, 62] width 468 height 11
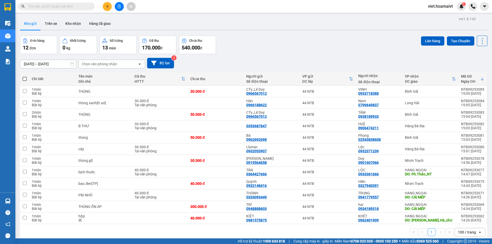
click at [314, 55] on div "[DATE] – [DATE] Press the down arrow key to interact with the calendar and sele…" at bounding box center [254, 63] width 468 height 18
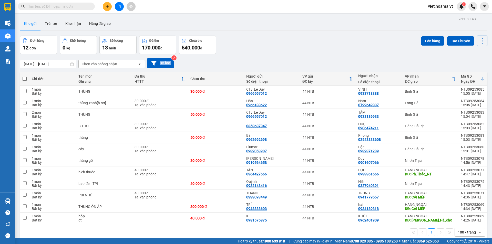
click at [314, 55] on div "[DATE] – [DATE] Press the down arrow key to interact with the calendar and sele…" at bounding box center [254, 63] width 468 height 18
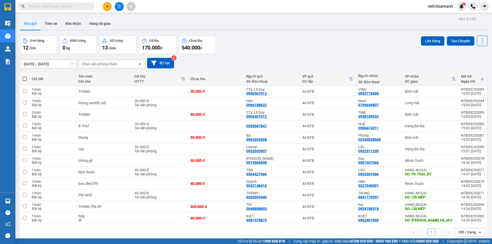
click at [268, 47] on div "Đơn hàng 12 đơn Khối lượng 0 kg Số lượng 13 món Đã thu 170.000 đ Chưa thu 540.0…" at bounding box center [254, 45] width 468 height 18
click at [95, 65] on div "Chọn văn phòng nhận" at bounding box center [99, 64] width 35 height 5
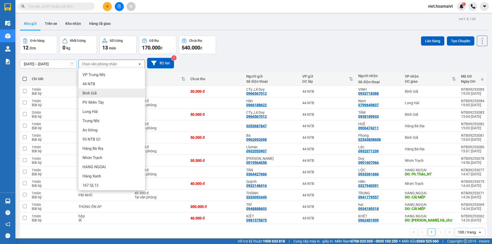
click at [103, 93] on div "Bình Giã" at bounding box center [111, 93] width 67 height 9
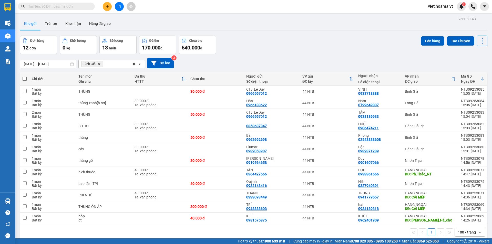
click at [298, 56] on div "10/09/2025 – 11/09/2025 Press the down arrow key to interact with the calendar …" at bounding box center [254, 63] width 468 height 18
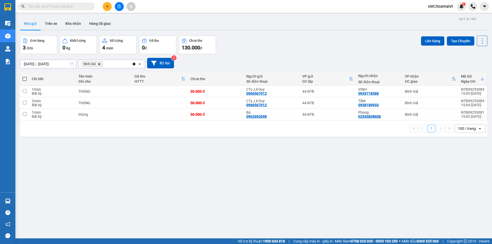
click at [99, 64] on icon "Delete" at bounding box center [99, 64] width 3 height 3
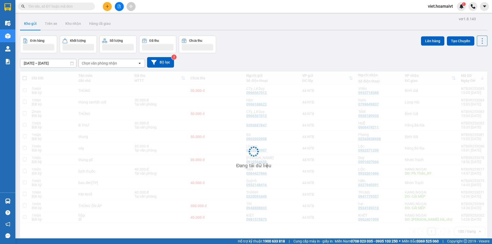
click at [299, 48] on div "Đơn hàng Khối lượng Số lượng Đã thu Chưa thu Lên hàng Tạo Chuyến" at bounding box center [254, 45] width 468 height 18
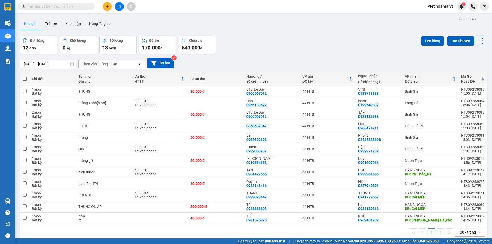
click at [299, 48] on div "Đơn hàng 12 đơn Khối lượng 0 kg Số lượng 13 món Đã thu 170.000 đ Chưa thu 540.0…" at bounding box center [254, 45] width 468 height 18
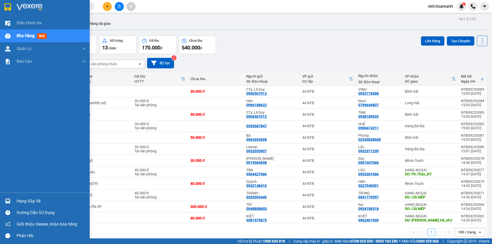
click at [24, 10] on img at bounding box center [30, 7] width 26 height 8
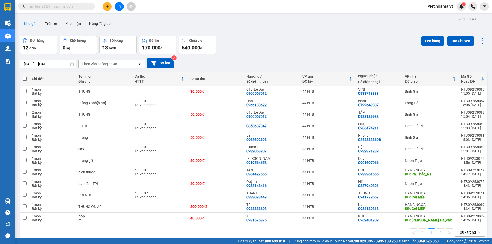
click at [312, 48] on div "Đơn hàng 12 đơn Khối lượng 0 kg Số lượng 13 món Đã thu 170.000 đ Chưa thu 540.0…" at bounding box center [254, 45] width 468 height 18
click at [311, 49] on div "Đơn hàng 12 đơn Khối lượng 0 kg Số lượng 13 món Đã thu 170.000 đ Chưa thu 540.0…" at bounding box center [254, 45] width 468 height 18
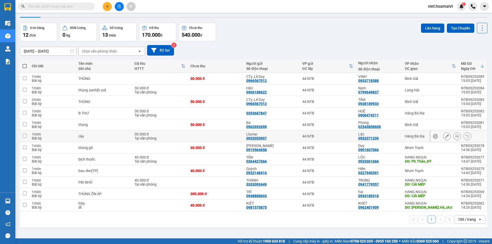
scroll to position [24, 0]
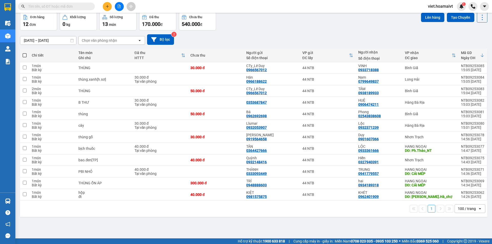
click at [287, 227] on div "ver 1.8.143 Kho gửi Trên xe Kho nhận Hàng đã giao Đơn hàng 12 đơn Khối lượng 0 …" at bounding box center [254, 114] width 472 height 244
click at [252, 229] on div "ver 1.8.143 Kho gửi Trên xe Kho nhận Hàng đã giao Đơn hàng 12 đơn Khối lượng 0 …" at bounding box center [254, 114] width 472 height 244
click at [121, 5] on button at bounding box center [119, 6] width 9 height 9
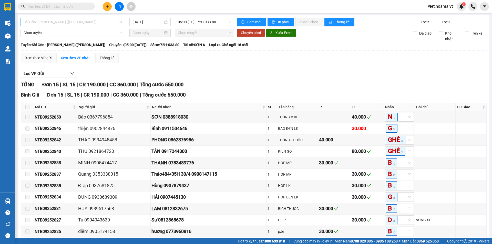
click at [104, 19] on span "Sài Gòn - [PERSON_NAME] ([PERSON_NAME])" at bounding box center [73, 22] width 99 height 8
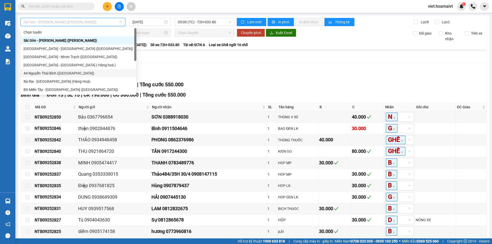
click at [96, 73] on div "44 Nguyễn Thái Bình ([GEOGRAPHIC_DATA])" at bounding box center [79, 73] width 110 height 6
type input "[DATE]"
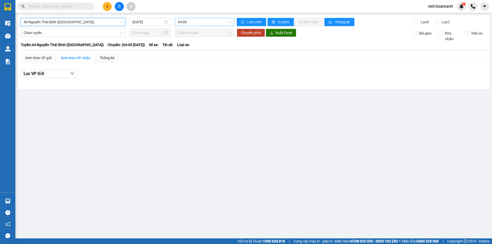
click at [198, 25] on span "04:00" at bounding box center [204, 22] width 53 height 8
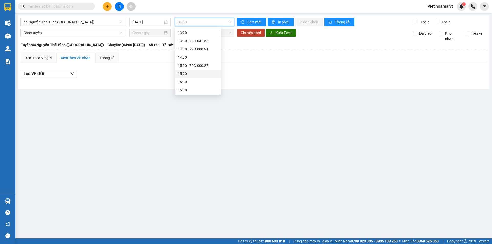
scroll to position [295, 0]
click at [201, 33] on div "15:00 - 72G-000.87" at bounding box center [198, 32] width 40 height 6
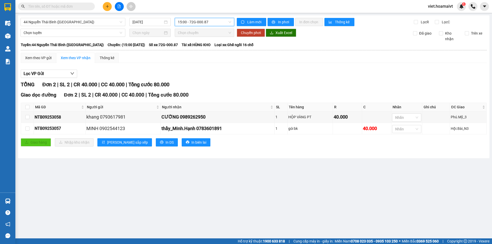
click at [361, 72] on div "Lọc VP Gửi" at bounding box center [254, 74] width 466 height 8
click at [341, 82] on div "TỔNG Đơn 2 | SL 2 | CR 40.000 | CC 40.000 | Tổng cước 80.000" at bounding box center [254, 85] width 466 height 8
click at [27, 9] on span at bounding box center [56, 7] width 77 height 8
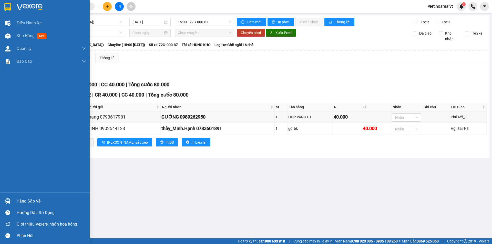
click at [25, 5] on img at bounding box center [30, 7] width 26 height 8
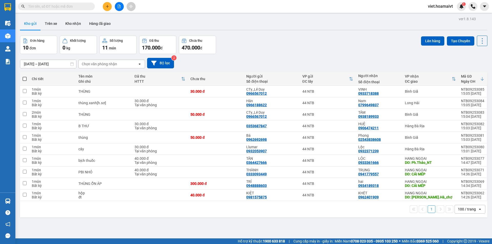
click at [249, 54] on div "Đơn hàng 10 đơn Khối lượng 0 kg Số lượng 11 món Đã thu 170.000 đ Chưa thu 470.0…" at bounding box center [254, 45] width 468 height 18
click at [248, 52] on div "Đơn hàng 10 đơn Khối lượng 0 kg Số lượng 11 món Đã thu 170.000 đ Chưa thu 470.0…" at bounding box center [254, 45] width 468 height 18
click at [296, 60] on div "[DATE] – [DATE] Press the down arrow key to interact with the calendar and sele…" at bounding box center [254, 63] width 468 height 11
click at [294, 62] on div "[DATE] – [DATE] Press the down arrow key to interact with the calendar and sele…" at bounding box center [254, 63] width 468 height 11
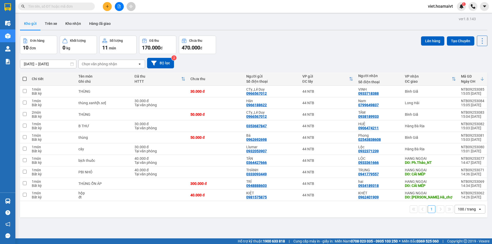
click at [294, 62] on div "[DATE] – [DATE] Press the down arrow key to interact with the calendar and sele…" at bounding box center [254, 63] width 468 height 11
click at [292, 62] on div "[DATE] – [DATE] Press the down arrow key to interact with the calendar and sele…" at bounding box center [254, 63] width 468 height 11
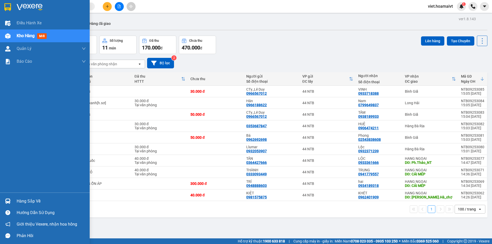
click at [23, 9] on img at bounding box center [30, 7] width 26 height 8
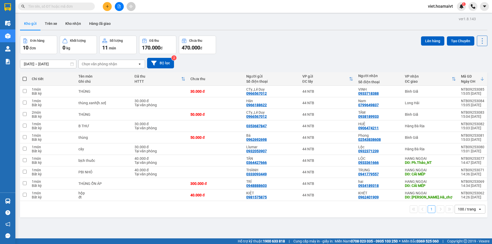
click at [245, 51] on div "Đơn hàng 10 đơn Khối lượng 0 kg Số lượng 11 món Đã thu 170.000 đ Chưa thu 470.0…" at bounding box center [254, 45] width 468 height 18
click at [93, 67] on div "Chọn văn phòng nhận" at bounding box center [108, 64] width 59 height 8
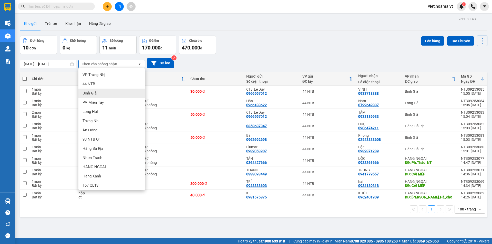
click at [93, 93] on span "Bình Giã" at bounding box center [90, 93] width 14 height 5
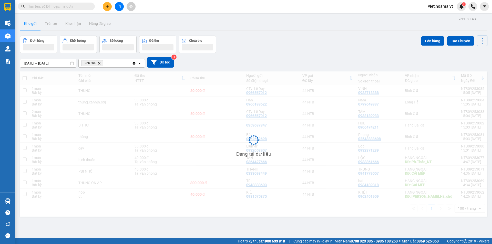
click at [232, 66] on div "10/09/2025 – 11/09/2025 Press the down arrow key to interact with the calendar …" at bounding box center [254, 62] width 468 height 11
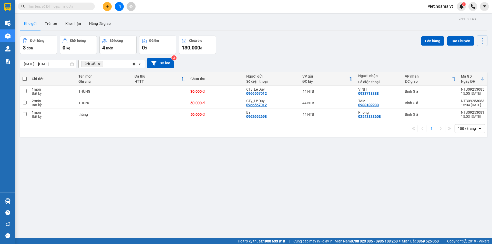
click at [99, 64] on icon "Delete" at bounding box center [99, 64] width 3 height 3
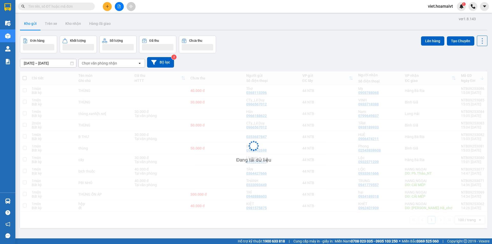
click at [258, 43] on div "Đơn hàng Khối lượng Số lượng Đã thu Chưa thu Lên hàng Tạo Chuyến" at bounding box center [254, 45] width 468 height 18
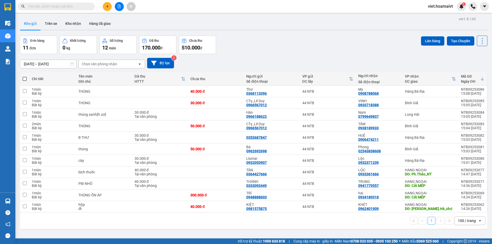
click at [256, 43] on div "Đơn hàng 11 đơn Khối lượng 0 kg Số lượng 12 món Đã thu 170.000 đ Chưa thu 510.0…" at bounding box center [254, 45] width 468 height 18
click at [92, 58] on div "[DATE] – [DATE] Press the down arrow key to interact with the calendar and sele…" at bounding box center [254, 63] width 468 height 11
click at [96, 66] on div "Chọn văn phòng nhận" at bounding box center [99, 64] width 35 height 5
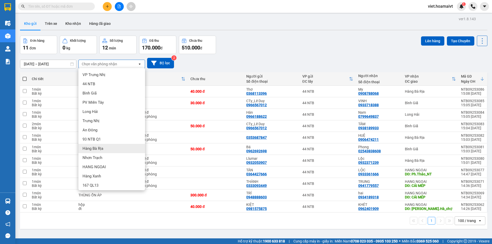
click at [103, 148] on span "Hàng Bà Rịa" at bounding box center [93, 148] width 21 height 5
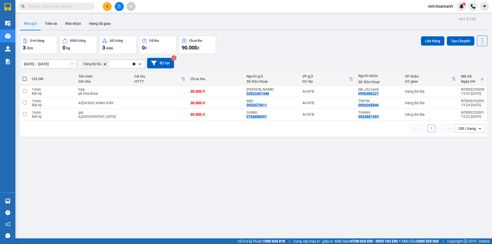
click at [276, 57] on div "10/09/2025 – 11/09/2025 Press the down arrow key to interact with the calendar …" at bounding box center [254, 63] width 468 height 18
click at [105, 63] on icon "Hàng Bà Rịa, close by backspace" at bounding box center [105, 64] width 2 height 2
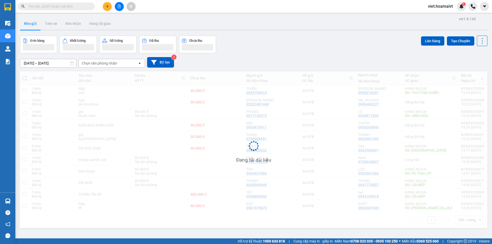
click at [280, 63] on div "[DATE] – [DATE] Press the down arrow key to interact with the calendar and sele…" at bounding box center [254, 62] width 468 height 11
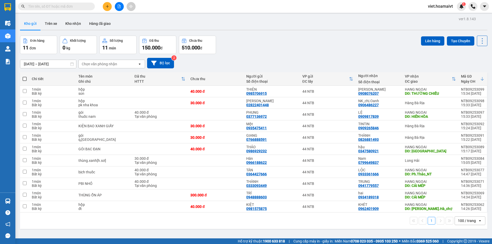
click at [280, 62] on div "[DATE] – [DATE] Press the down arrow key to interact with the calendar and sele…" at bounding box center [254, 63] width 468 height 11
click at [301, 60] on div "[DATE] – [DATE] Press the down arrow key to interact with the calendar and sele…" at bounding box center [254, 63] width 468 height 11
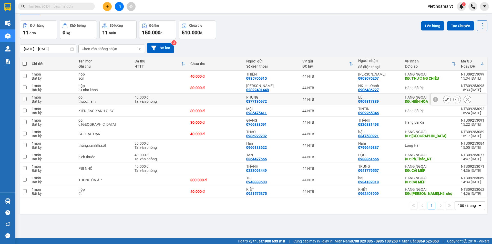
scroll to position [24, 0]
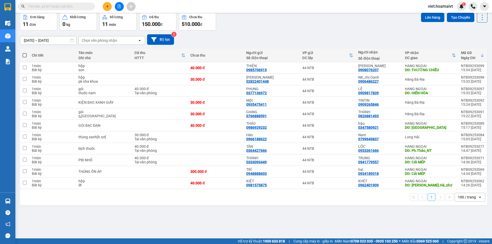
click at [317, 225] on div "ver 1.8.143 Kho gửi Trên xe Kho nhận Hàng đã giao Đơn hàng 11 đơn Khối lượng 0 …" at bounding box center [254, 114] width 472 height 244
click at [316, 225] on div "ver 1.8.143 Kho gửi Trên xe Kho nhận Hàng đã giao Đơn hàng 11 đơn Khối lượng 0 …" at bounding box center [254, 114] width 472 height 244
click at [61, 7] on input "text" at bounding box center [58, 7] width 60 height 6
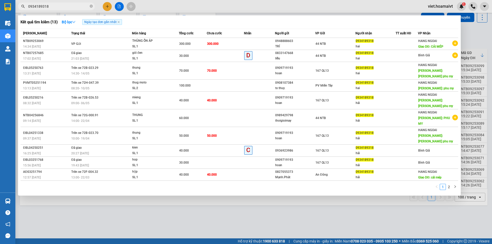
type input "0934189318"
click at [277, 228] on div at bounding box center [246, 122] width 492 height 244
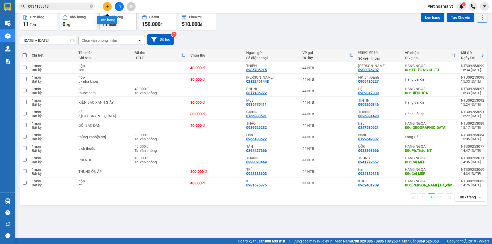
click at [106, 5] on button at bounding box center [107, 6] width 9 height 9
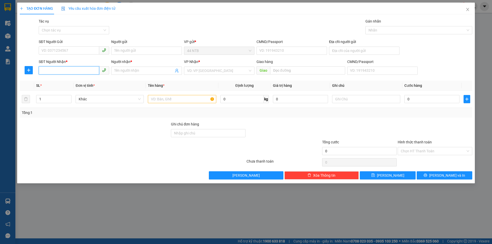
click at [46, 71] on input "SĐT Người Nhận *" at bounding box center [69, 70] width 60 height 8
type input "19590"
click at [62, 81] on div "0974119590 - QUANG" at bounding box center [74, 81] width 64 height 6
type input "100 KY CON,NTB,Q1,"
type input "0974119590"
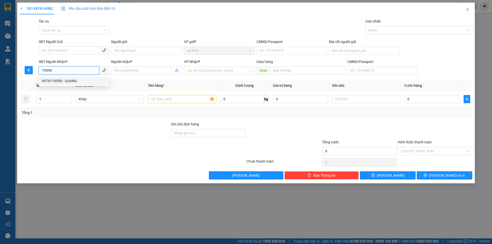
type input "QUANG"
type input "0974119590"
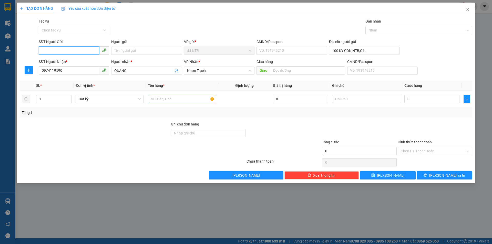
click at [66, 47] on input "SĐT Người Gửi" at bounding box center [69, 50] width 60 height 8
click at [74, 60] on div "0935220981 - Ngân" at bounding box center [74, 61] width 64 height 6
type input "0935220981"
type input "Ngân"
type input "084099009953"
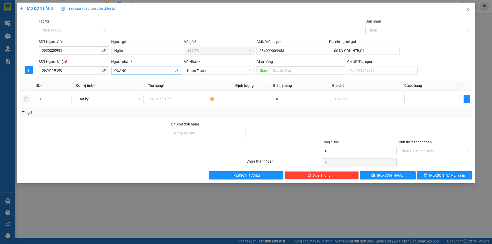
click at [136, 72] on input "QUANG" at bounding box center [143, 71] width 59 height 6
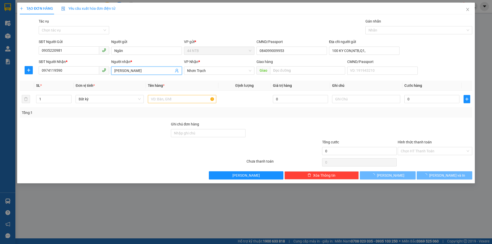
type input "QUANG ANH"
click at [233, 13] on div "TẠO ĐƠN HÀNG Yêu cầu xuất hóa đơn điện tử" at bounding box center [246, 9] width 453 height 12
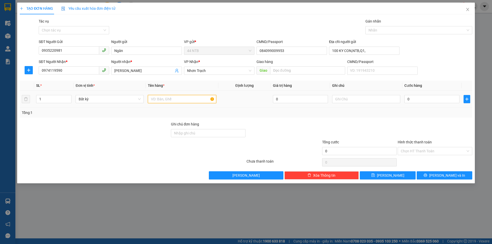
click at [187, 100] on input "text" at bounding box center [182, 99] width 68 height 8
type input "THÙNG"
click at [415, 100] on input "0" at bounding box center [431, 99] width 55 height 8
type input "4"
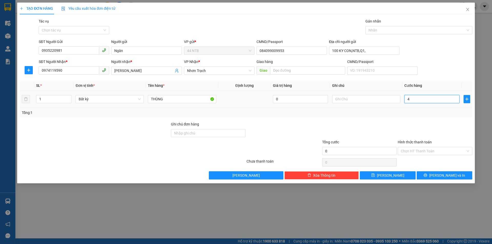
type input "4"
type input "40"
type input "40.000"
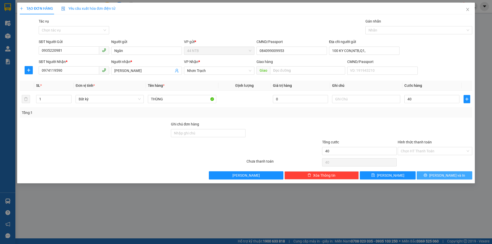
type input "40.000"
click at [427, 177] on icon "printer" at bounding box center [425, 175] width 3 height 3
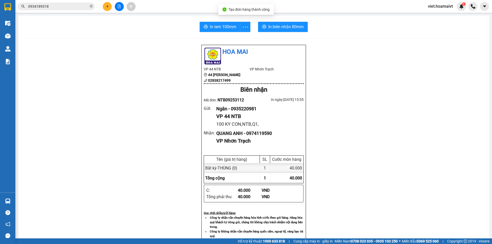
click at [294, 32] on div "In tem 100mm In biên nhận 80mm Hoa Mai VP 44 NTB 44 Nguyễn Thái Bình 0283821749…" at bounding box center [253, 204] width 471 height 377
click at [294, 30] on span "In biên nhận 80mm" at bounding box center [285, 27] width 35 height 6
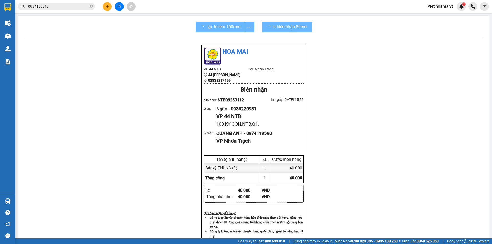
click at [442, 185] on div "Hoa Mai VP 44 NTB 44 Nguyễn Thái Bình 02838217499 VP Nhơn Trạch Biên nhận Mã đ…" at bounding box center [253, 215] width 459 height 341
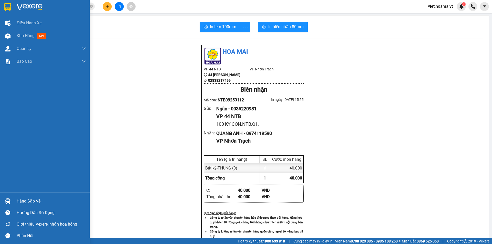
click at [32, 5] on img at bounding box center [30, 7] width 26 height 8
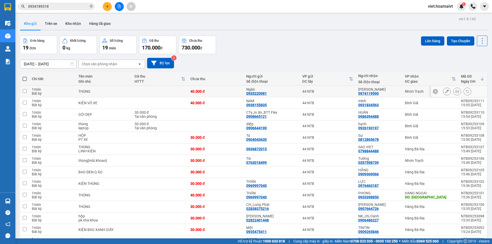
click at [445, 93] on icon at bounding box center [447, 92] width 4 height 4
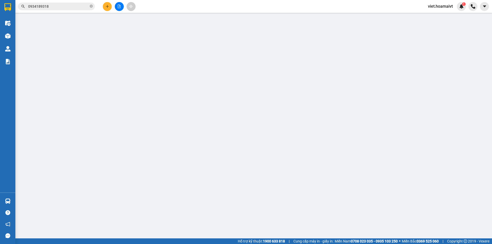
type input "0935220981"
type input "Ngân"
type input "084099009953"
type input "100 KY CON,NTB,Q1,"
type input "0974119590"
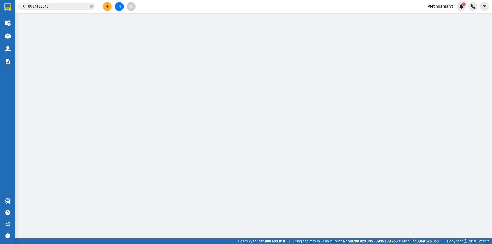
type input "QUANG ANH"
type input "40.000"
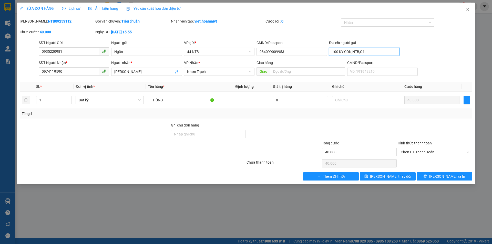
click at [368, 50] on input "100 KY CON,NTB,Q1," at bounding box center [364, 52] width 70 height 8
click at [381, 177] on span "Lưu thay đổi" at bounding box center [390, 177] width 41 height 6
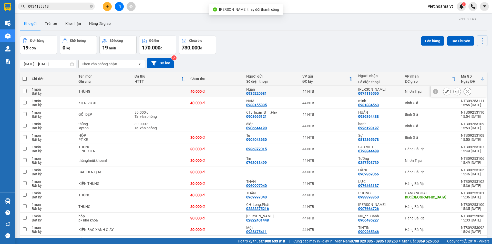
click at [455, 93] on icon at bounding box center [457, 92] width 4 height 4
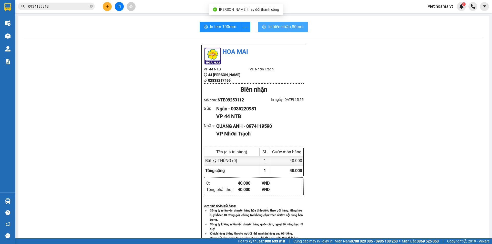
click at [299, 29] on span "In biên nhận 80mm" at bounding box center [285, 27] width 35 height 6
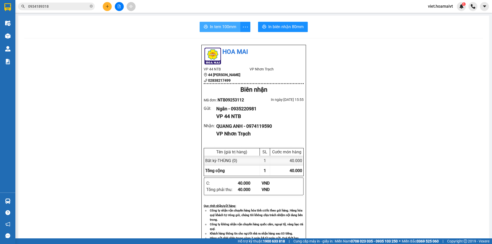
click at [218, 25] on span "In tem 100mm" at bounding box center [223, 27] width 26 height 6
click at [344, 176] on div "Hoa Mai VP 44 NTB 44 Nguyễn Thái Bình 02838217499 VP Nhơn Trạch Biên nhận Mã đ…" at bounding box center [253, 208] width 459 height 326
click at [109, 4] on button at bounding box center [107, 6] width 9 height 9
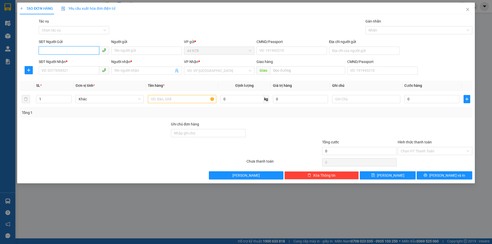
click at [63, 50] on input "SĐT Người Gửi" at bounding box center [69, 50] width 60 height 8
type input "0908127379"
click at [73, 59] on div "0908127379 - Sơn" at bounding box center [74, 61] width 64 height 6
type input "Sơn"
type input "0909195250"
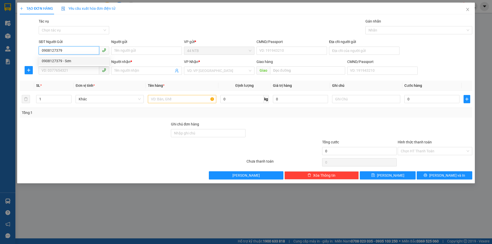
type input "Thảo"
type input "0908127379"
click at [179, 99] on input "text" at bounding box center [182, 99] width 68 height 8
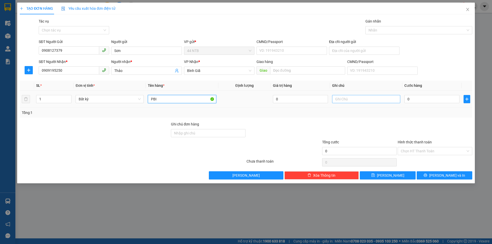
type input "PBI"
click at [348, 99] on input "text" at bounding box center [366, 99] width 68 height 8
type input "GTN R30"
click at [421, 97] on input "0" at bounding box center [431, 99] width 55 height 8
type input "3"
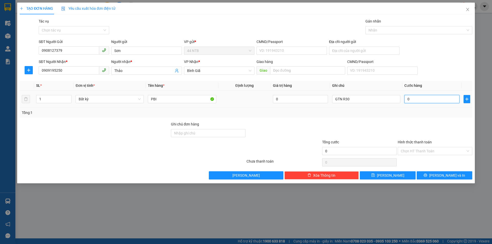
type input "3"
type input "30"
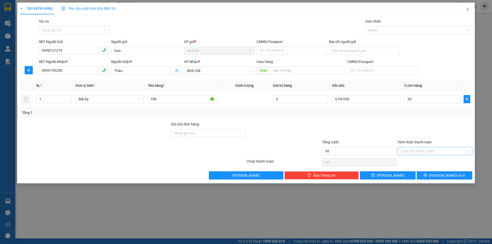
type input "30.000"
click at [415, 149] on input "Hình thức thanh toán" at bounding box center [433, 151] width 65 height 8
click at [420, 163] on div "Tại văn phòng" at bounding box center [435, 162] width 68 height 6
type input "0"
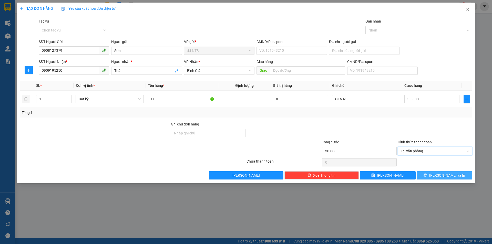
click at [432, 173] on button "[PERSON_NAME] và In" at bounding box center [445, 175] width 56 height 8
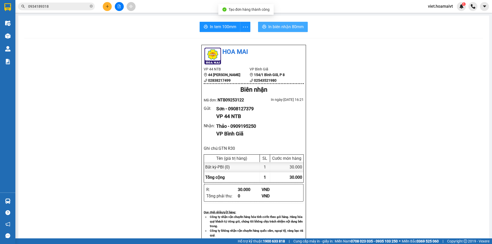
drag, startPoint x: 268, startPoint y: 29, endPoint x: 259, endPoint y: 34, distance: 9.9
click at [269, 29] on span "In biên nhận 80mm" at bounding box center [285, 27] width 35 height 6
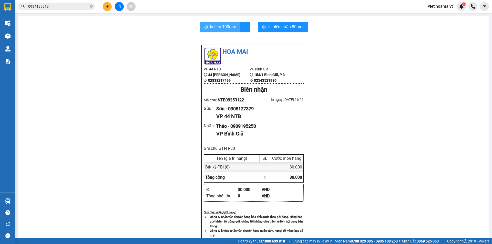
drag, startPoint x: 224, startPoint y: 28, endPoint x: 268, endPoint y: 34, distance: 44.8
click at [225, 28] on span "In tem 100mm" at bounding box center [223, 27] width 26 height 6
click at [274, 28] on span "In biên nhận 80mm" at bounding box center [285, 27] width 35 height 6
